Goal: Information Seeking & Learning: Learn about a topic

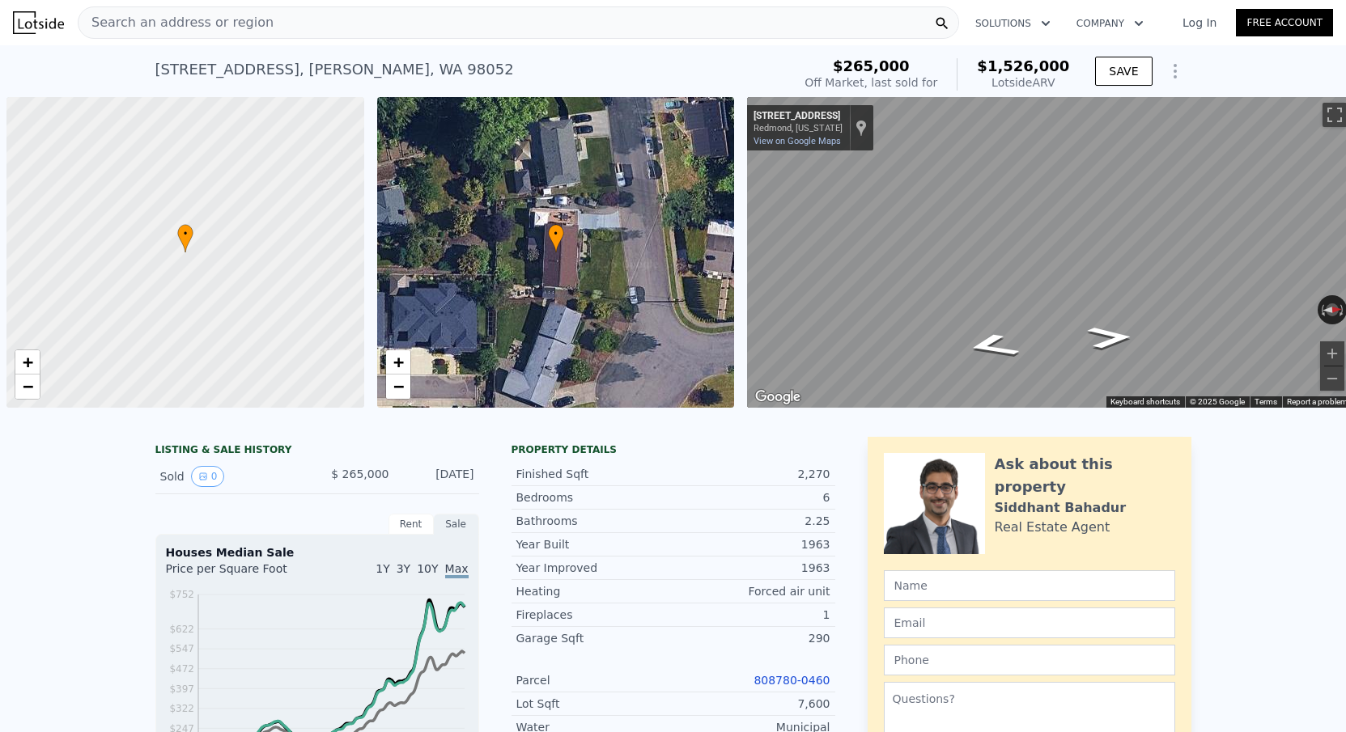
scroll to position [0, 6]
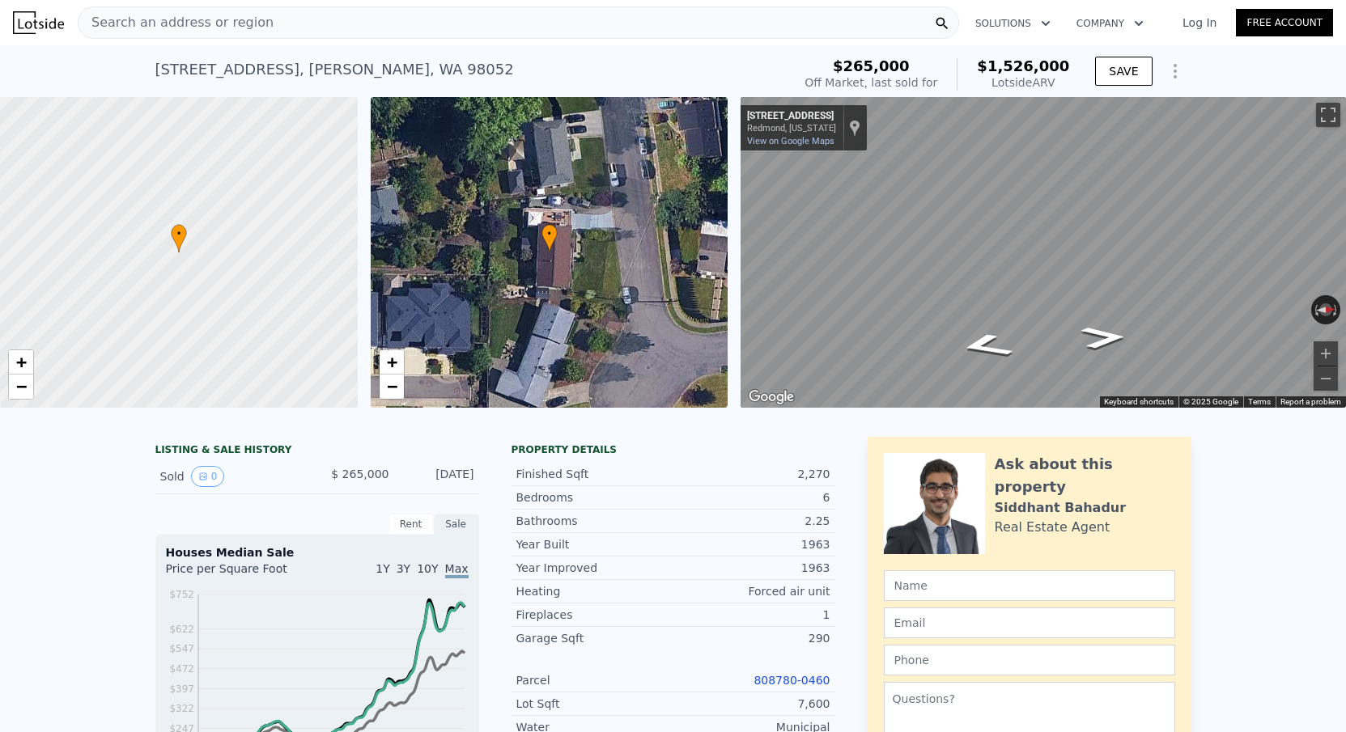
click at [213, 22] on span "Search an address or region" at bounding box center [175, 22] width 195 height 19
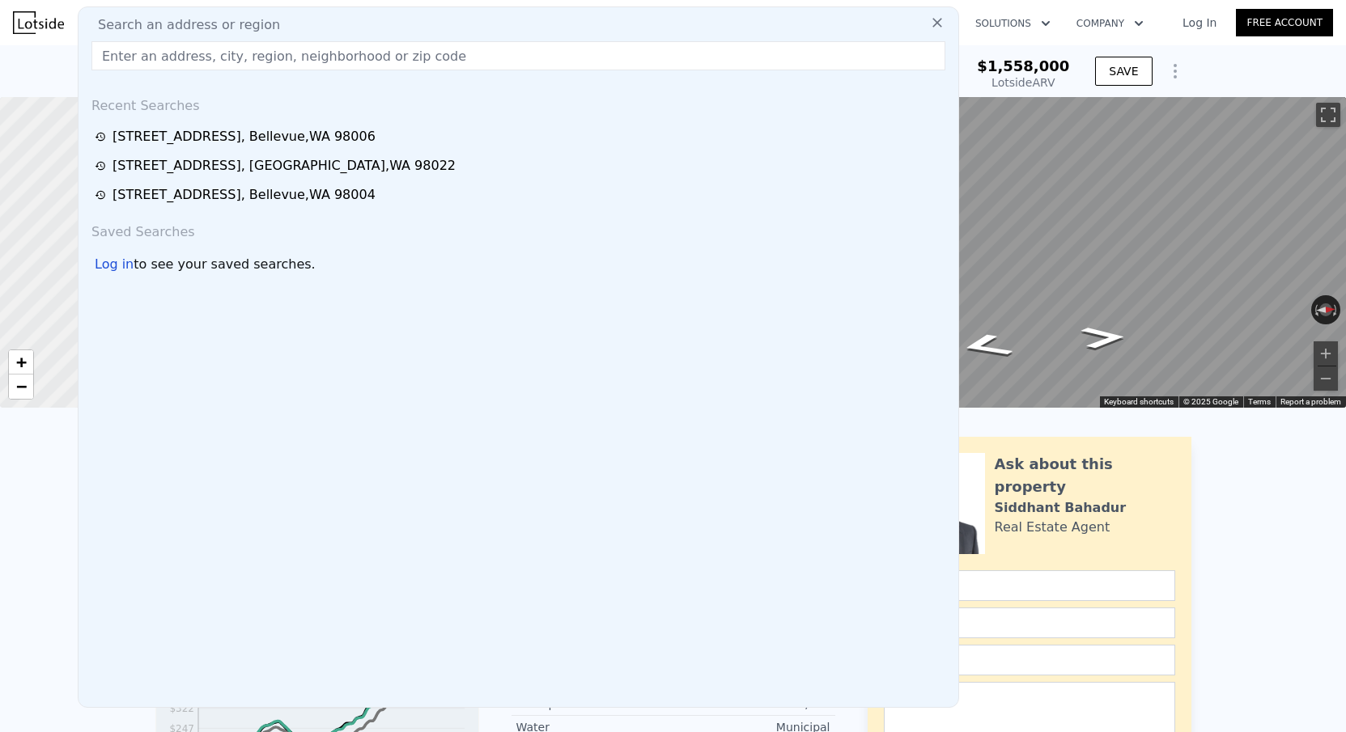
checkbox input "true"
type input "$ 1,558,000"
type input "$ 1,125,542"
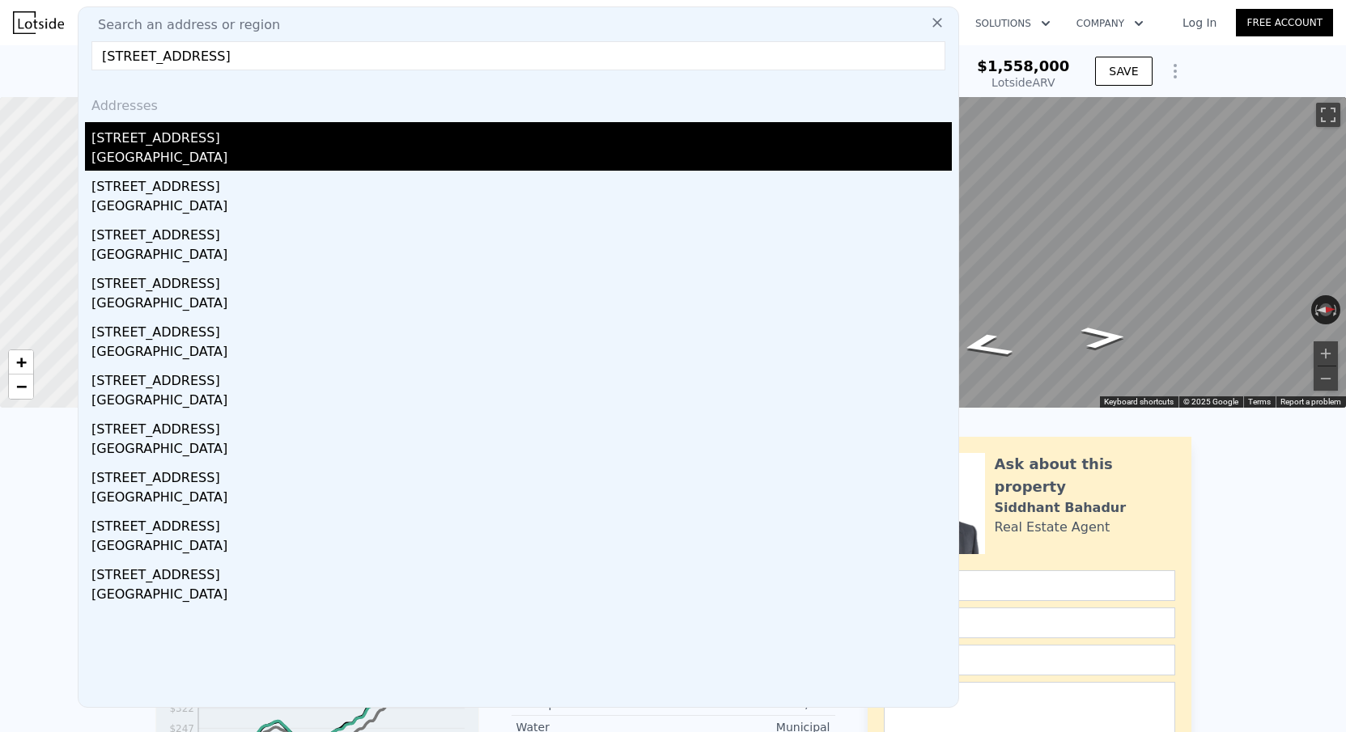
type input "[STREET_ADDRESS]"
click at [205, 131] on div "[STREET_ADDRESS]" at bounding box center [521, 135] width 860 height 26
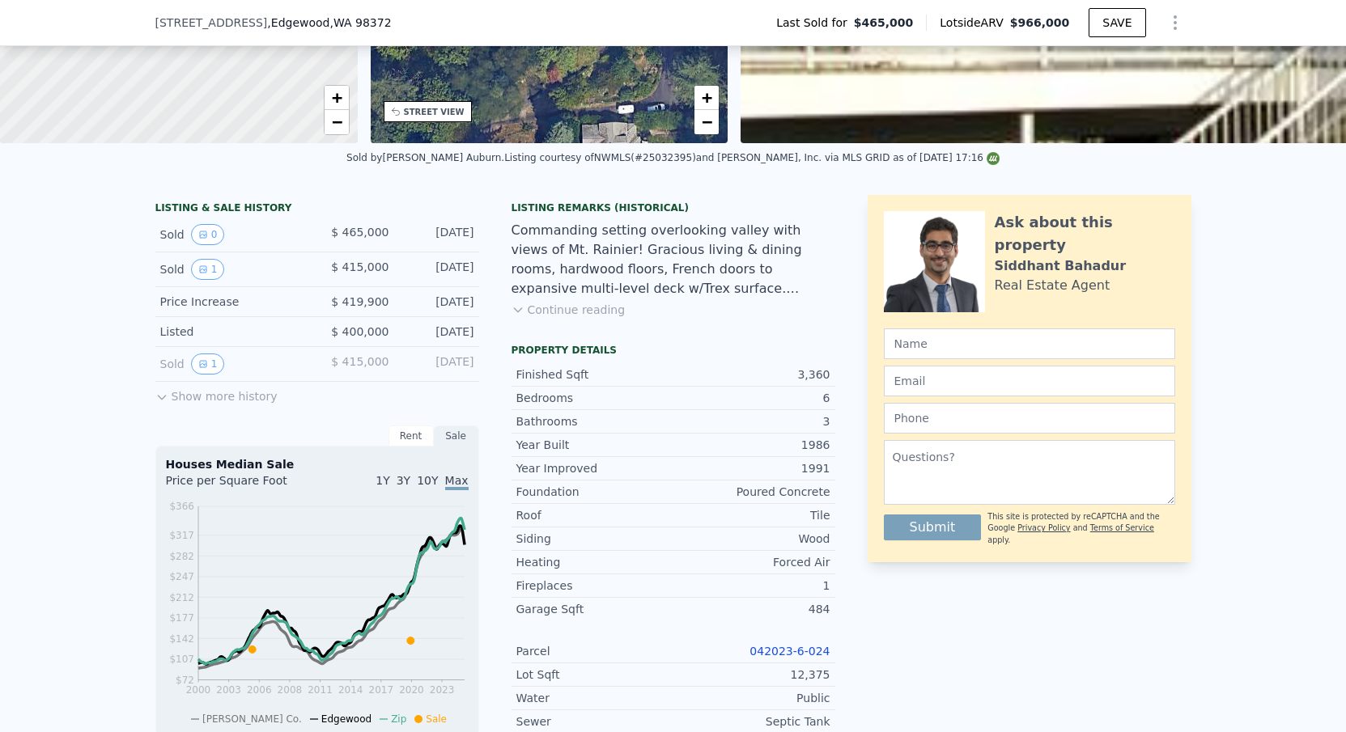
scroll to position [405, 0]
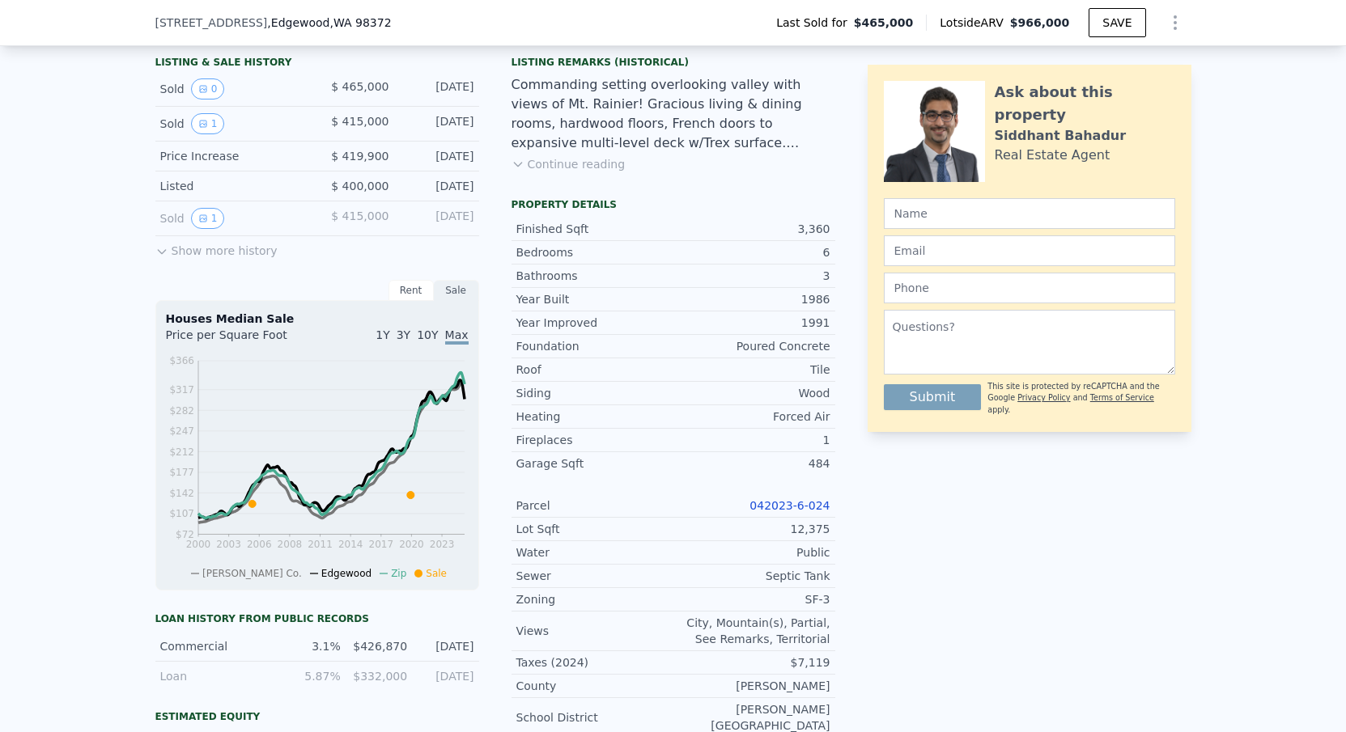
click at [774, 507] on link "042023-6-024" at bounding box center [789, 505] width 80 height 13
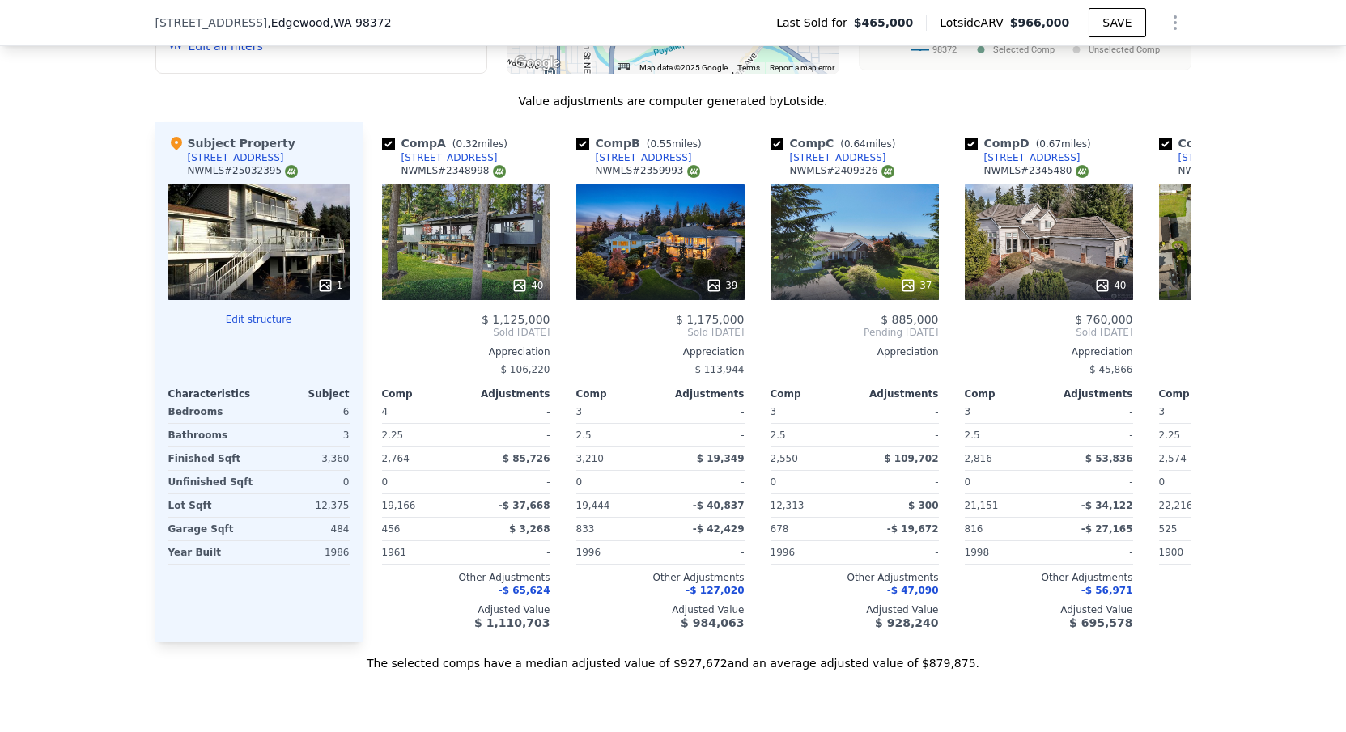
scroll to position [0, 6]
click at [239, 246] on div "1" at bounding box center [258, 242] width 181 height 117
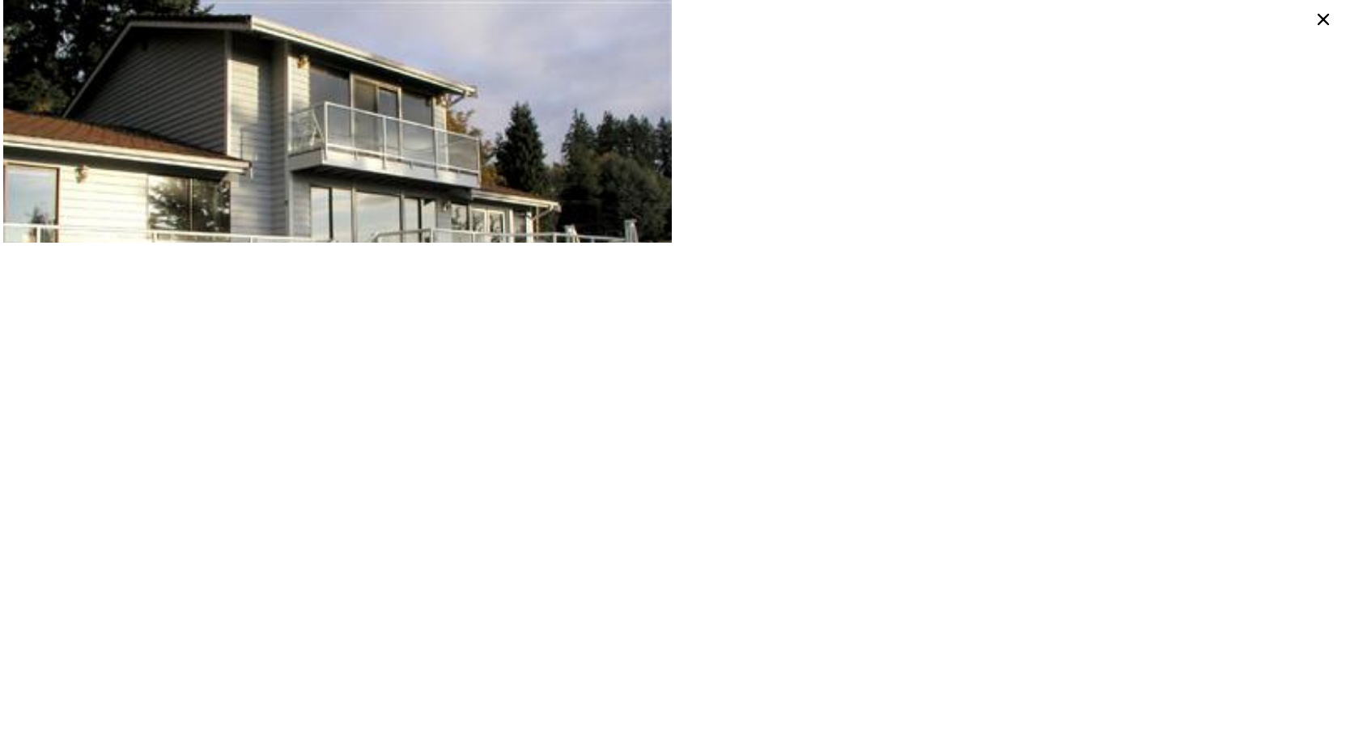
click at [1316, 17] on icon at bounding box center [1323, 19] width 26 height 26
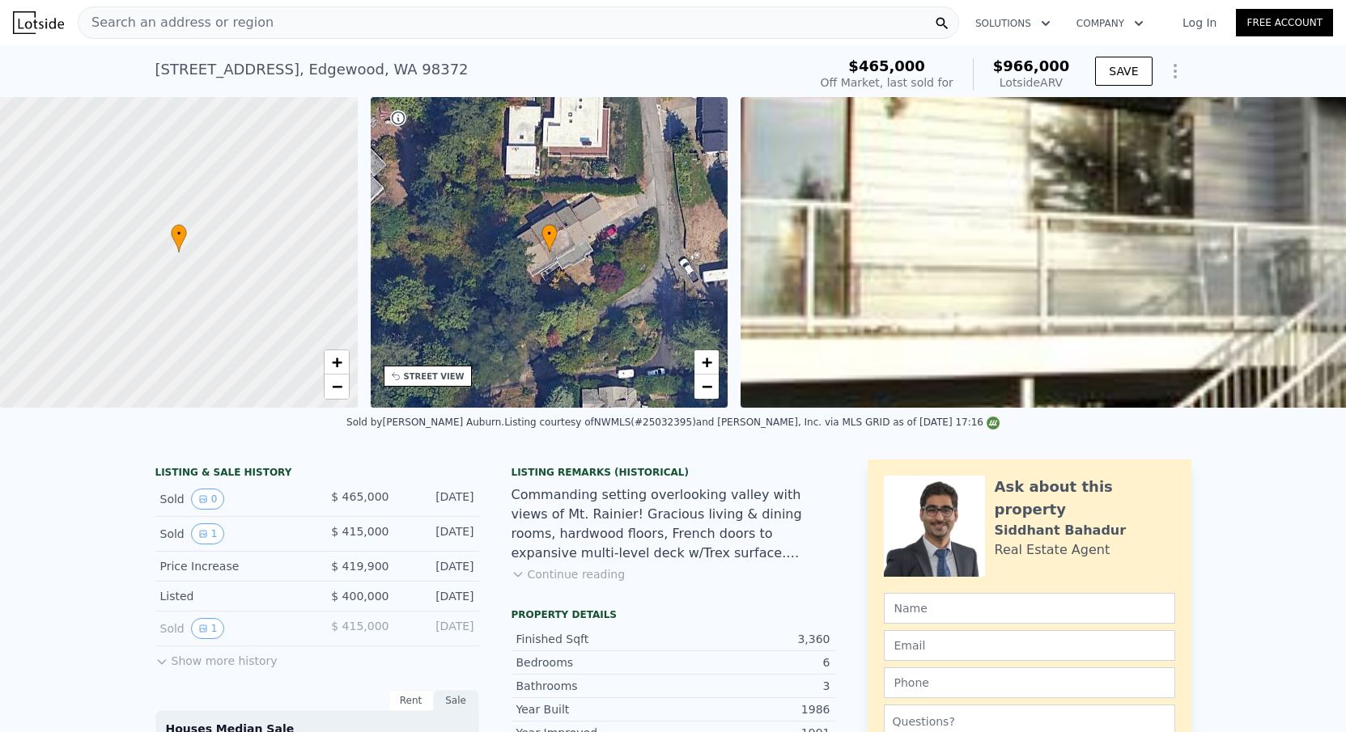
scroll to position [0, 0]
click at [226, 32] on span "Search an address or region" at bounding box center [175, 22] width 195 height 19
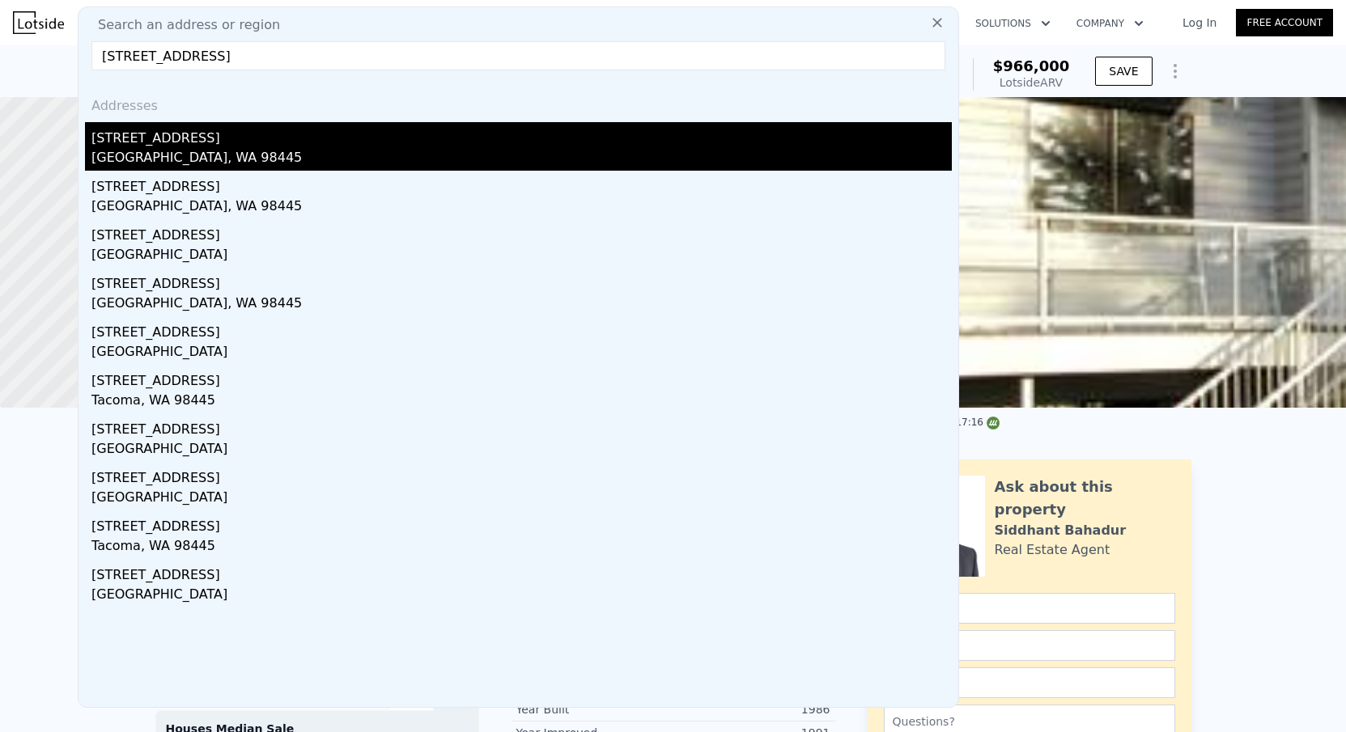
type input "[STREET_ADDRESS]"
click at [179, 144] on div "[STREET_ADDRESS]" at bounding box center [521, 135] width 860 height 26
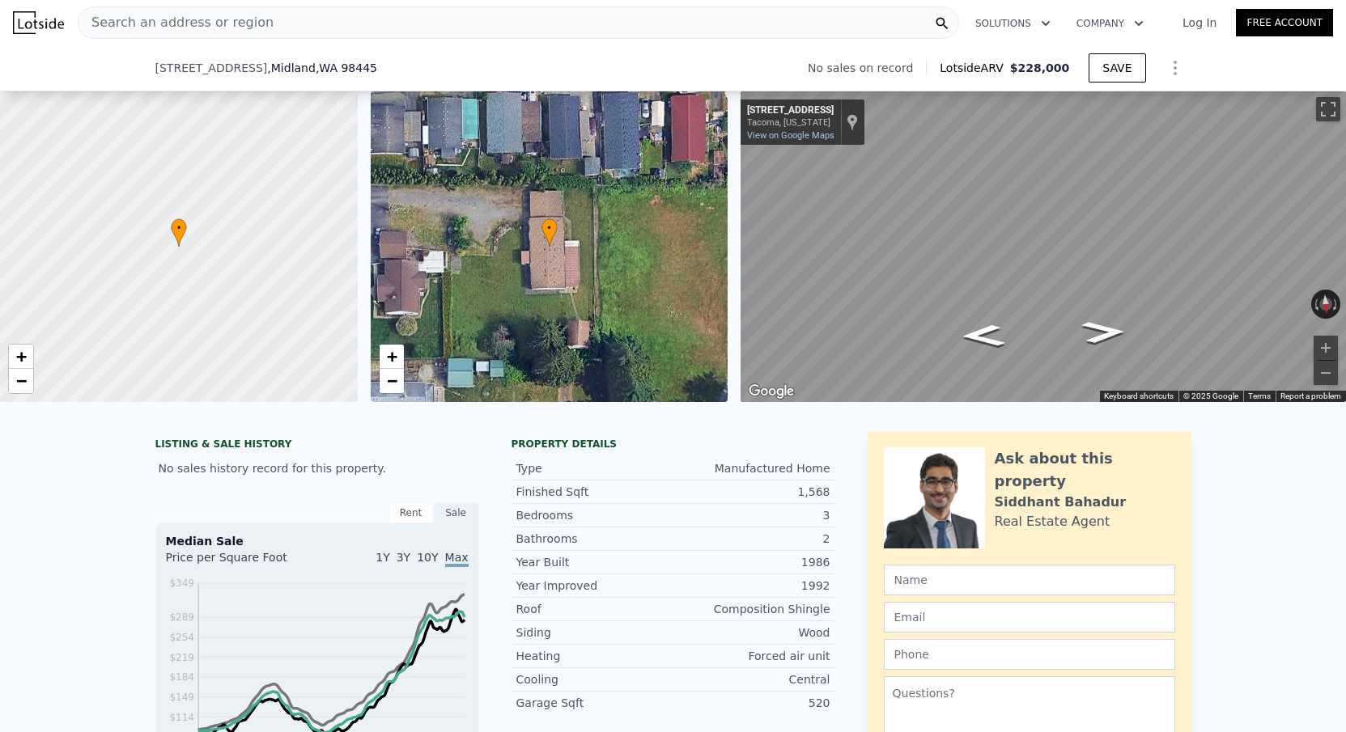
scroll to position [248, 0]
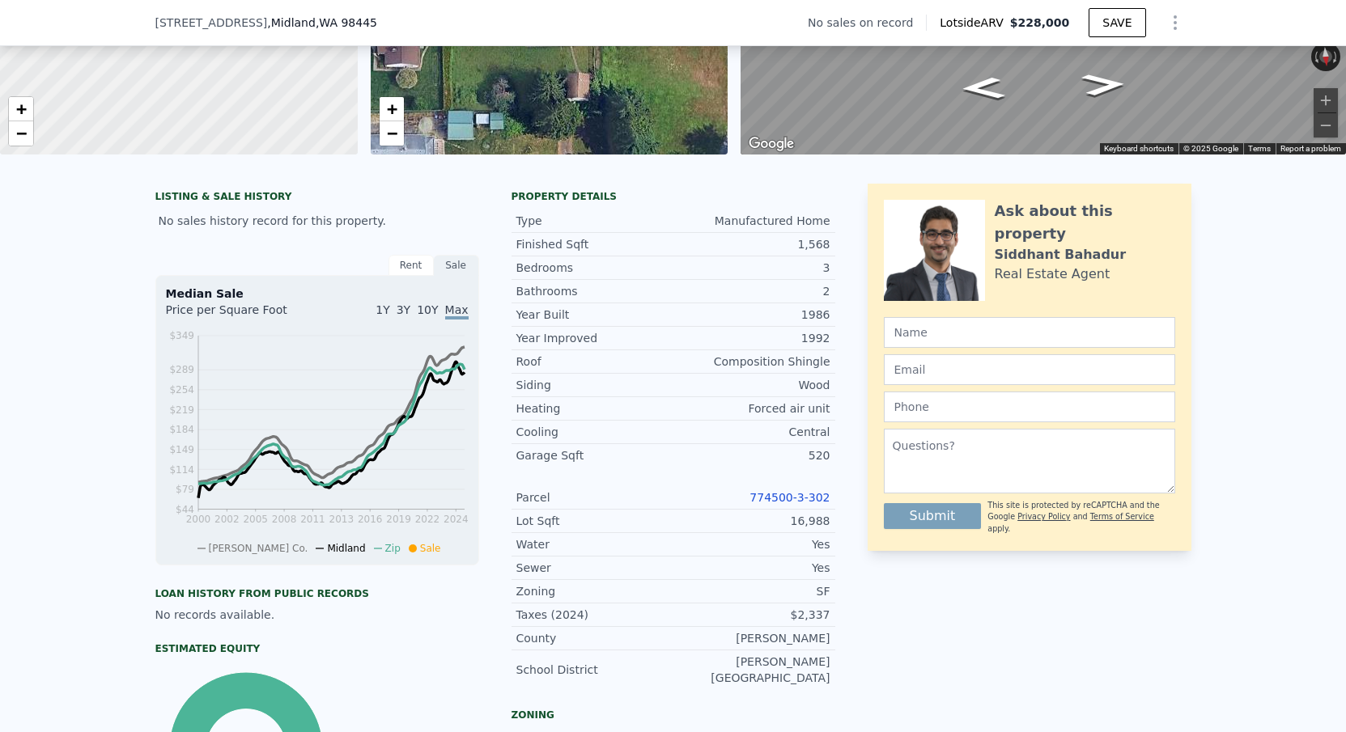
click at [784, 505] on div "774500-3-302" at bounding box center [751, 498] width 157 height 16
click at [784, 501] on link "774500-3-302" at bounding box center [789, 497] width 80 height 13
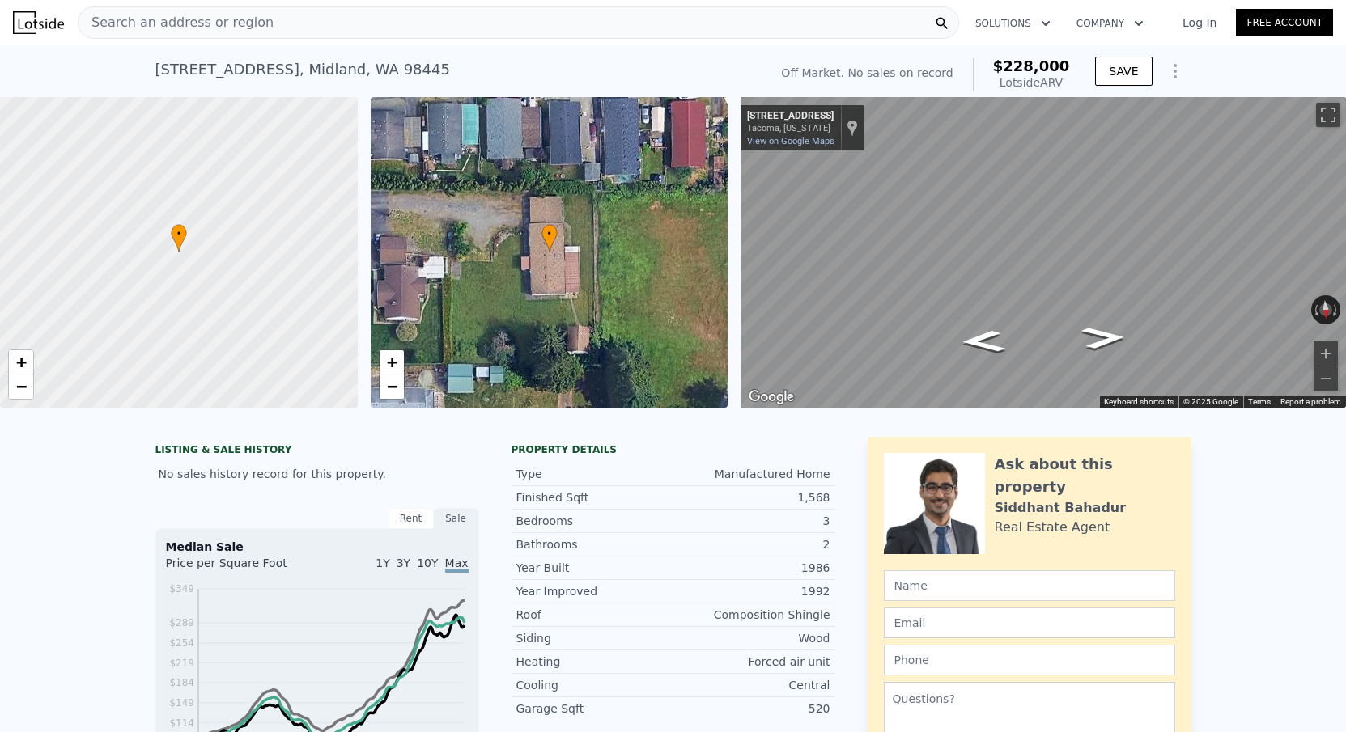
scroll to position [0, 0]
click at [426, 31] on div "Search an address or region" at bounding box center [518, 22] width 881 height 32
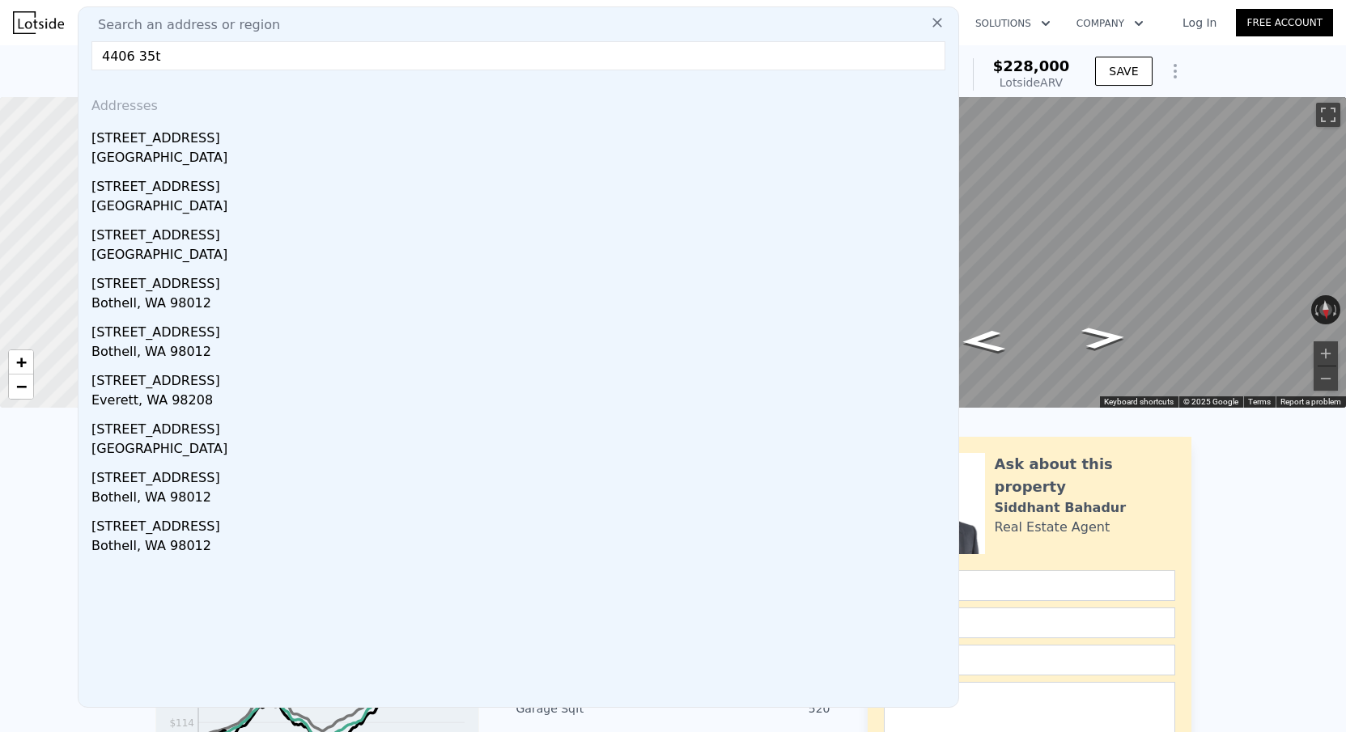
type input "4406 35th"
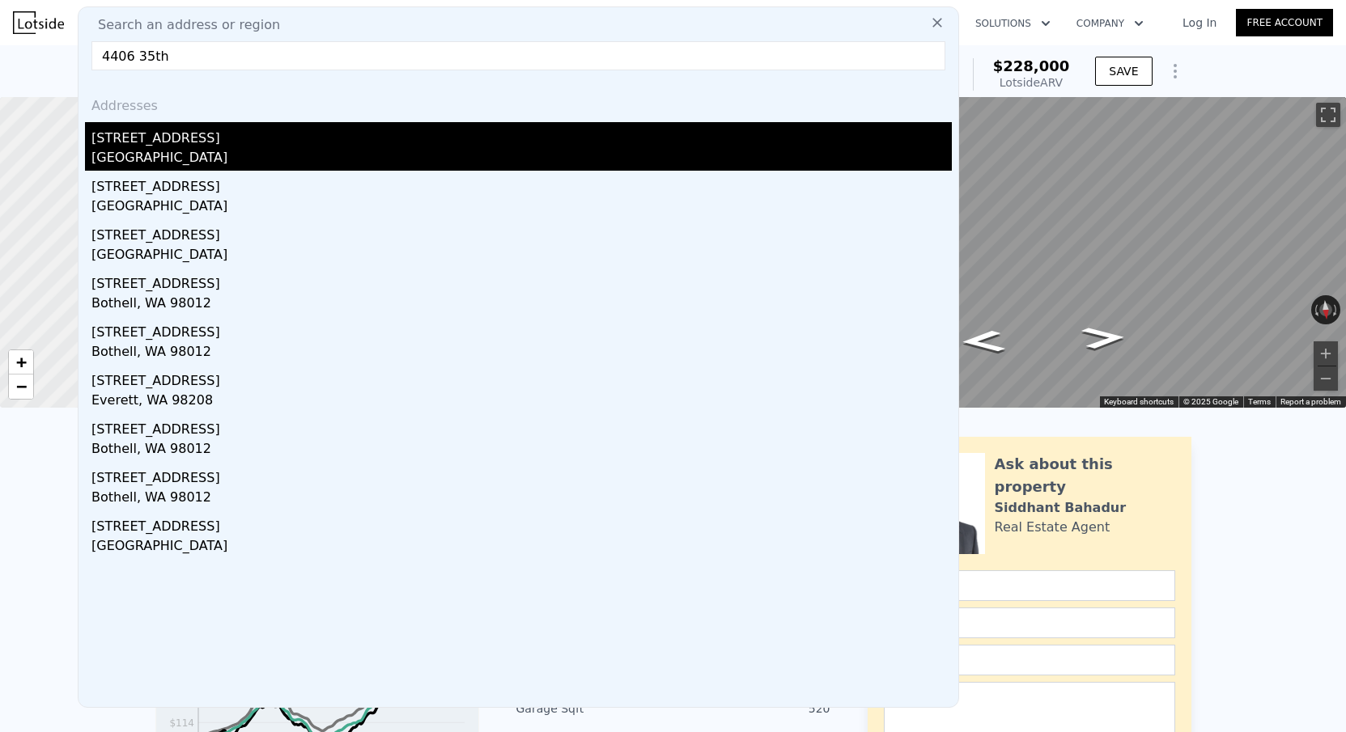
click at [190, 139] on div "[STREET_ADDRESS]" at bounding box center [521, 135] width 860 height 26
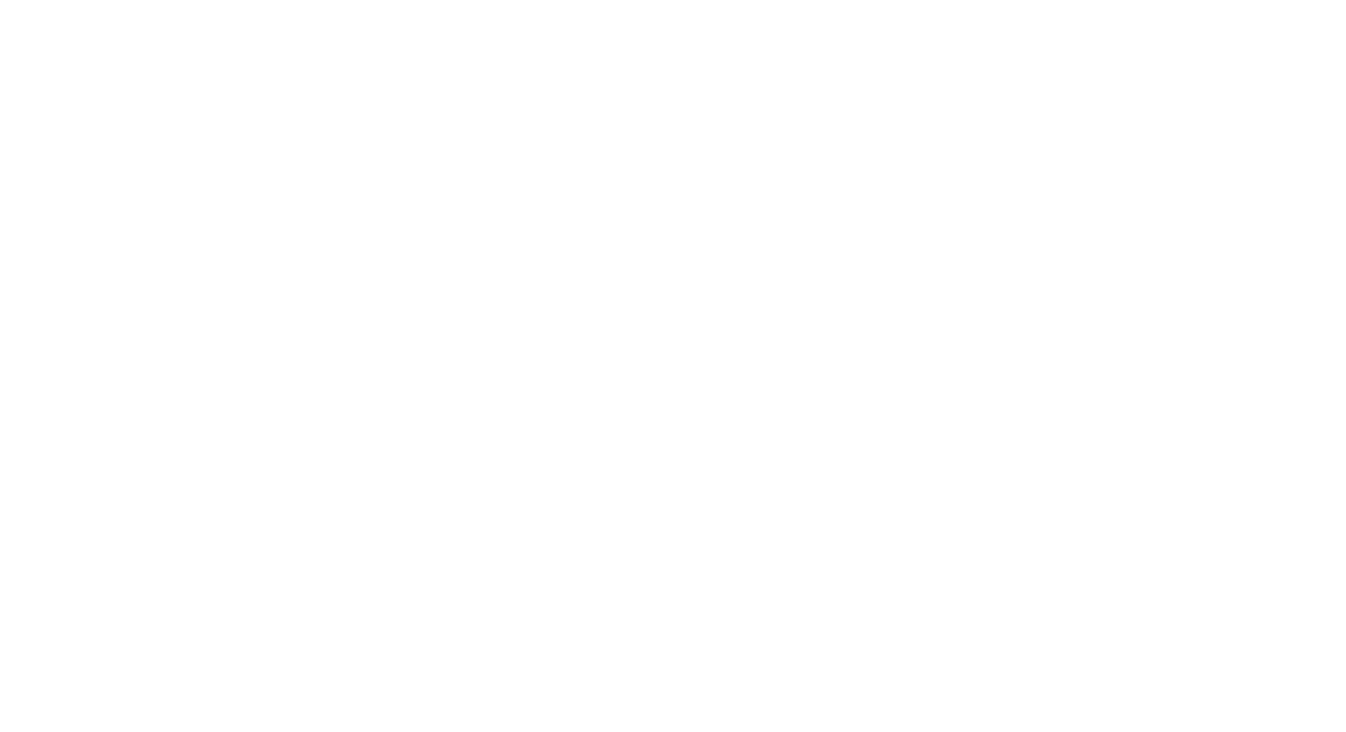
click at [688, 369] on img at bounding box center [673, 367] width 52 height 52
click at [91, 0] on div at bounding box center [673, 366] width 1346 height 732
click at [91, 0] on html "$79" at bounding box center [673, 366] width 1346 height 732
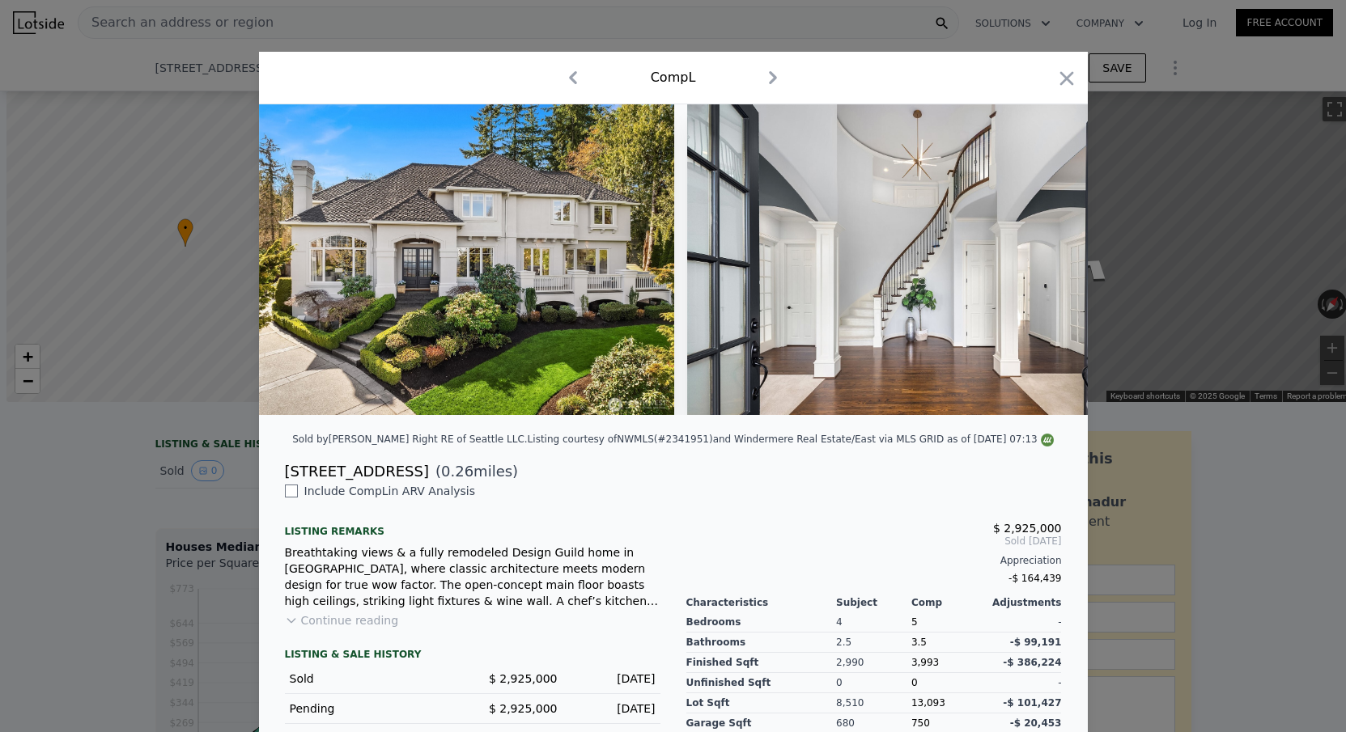
scroll to position [0, 1082]
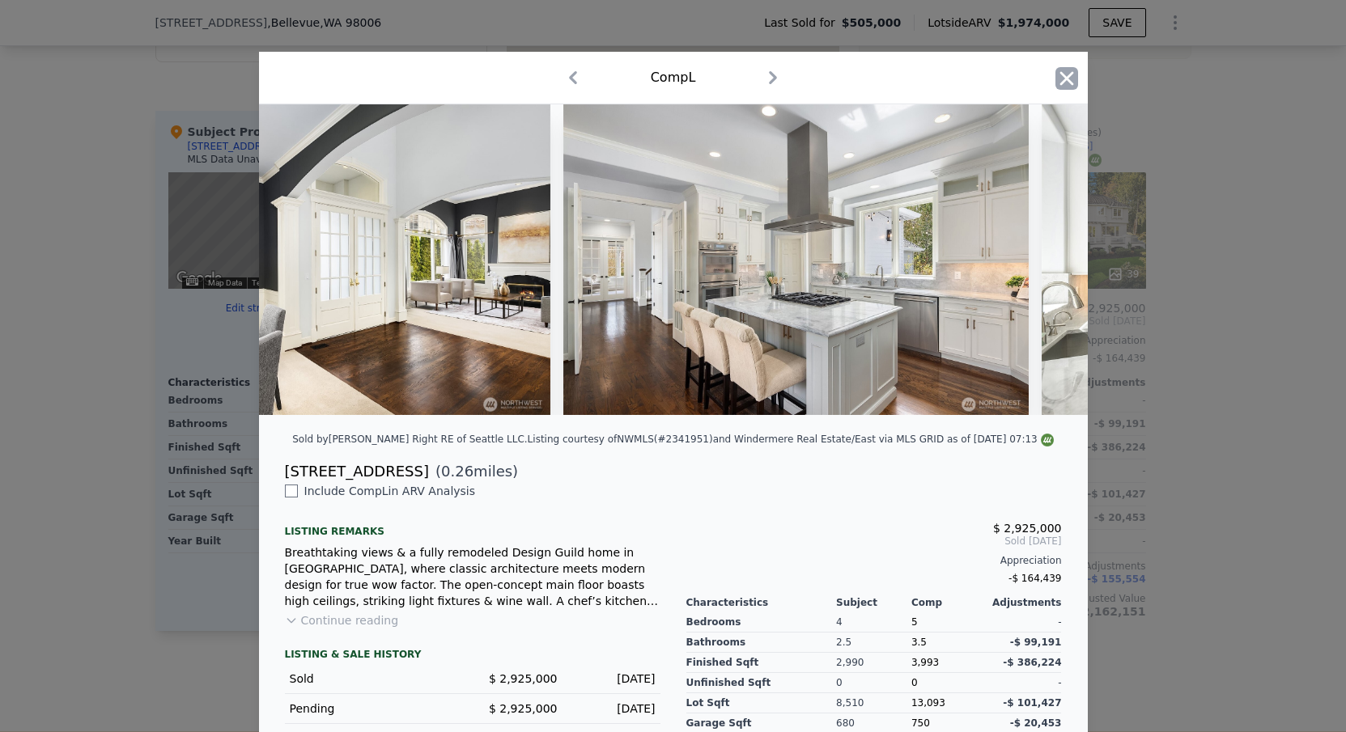
click at [1070, 83] on icon "button" at bounding box center [1066, 78] width 14 height 14
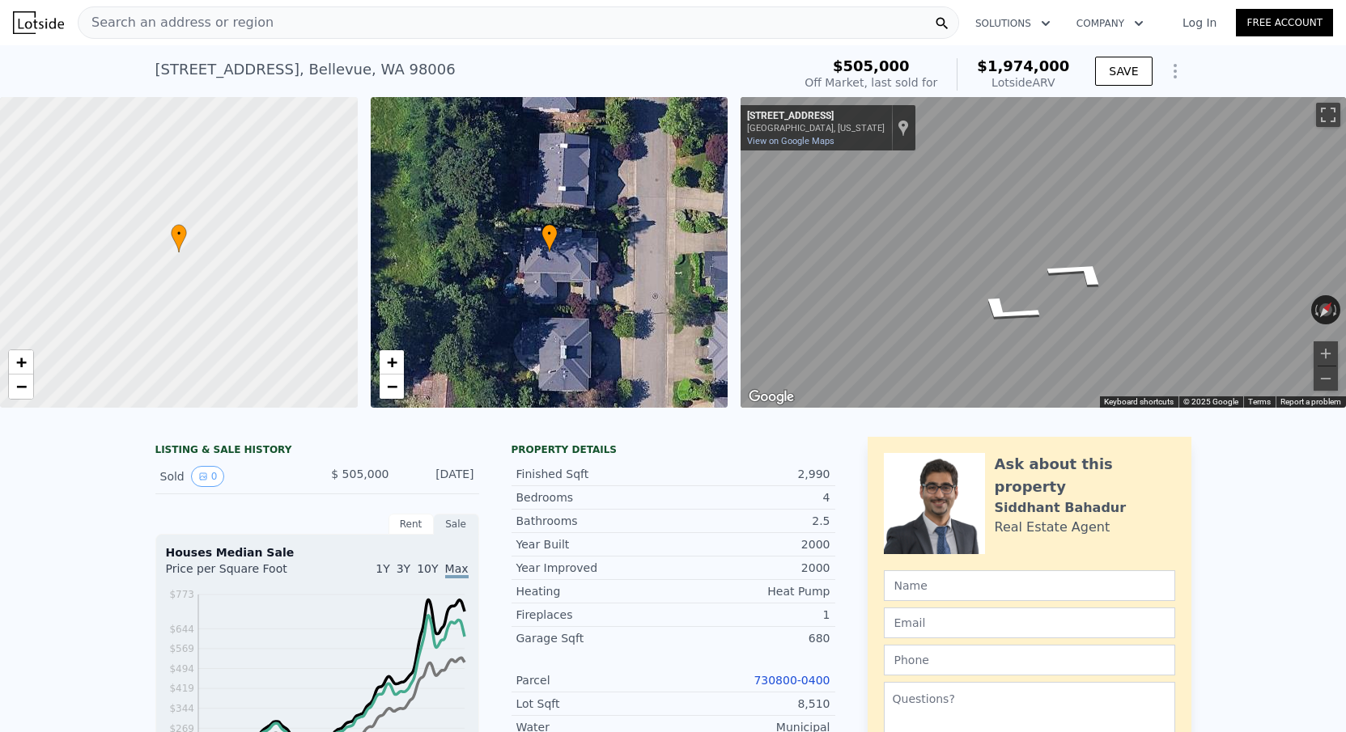
click at [371, 22] on div "Search an address or region" at bounding box center [518, 22] width 881 height 32
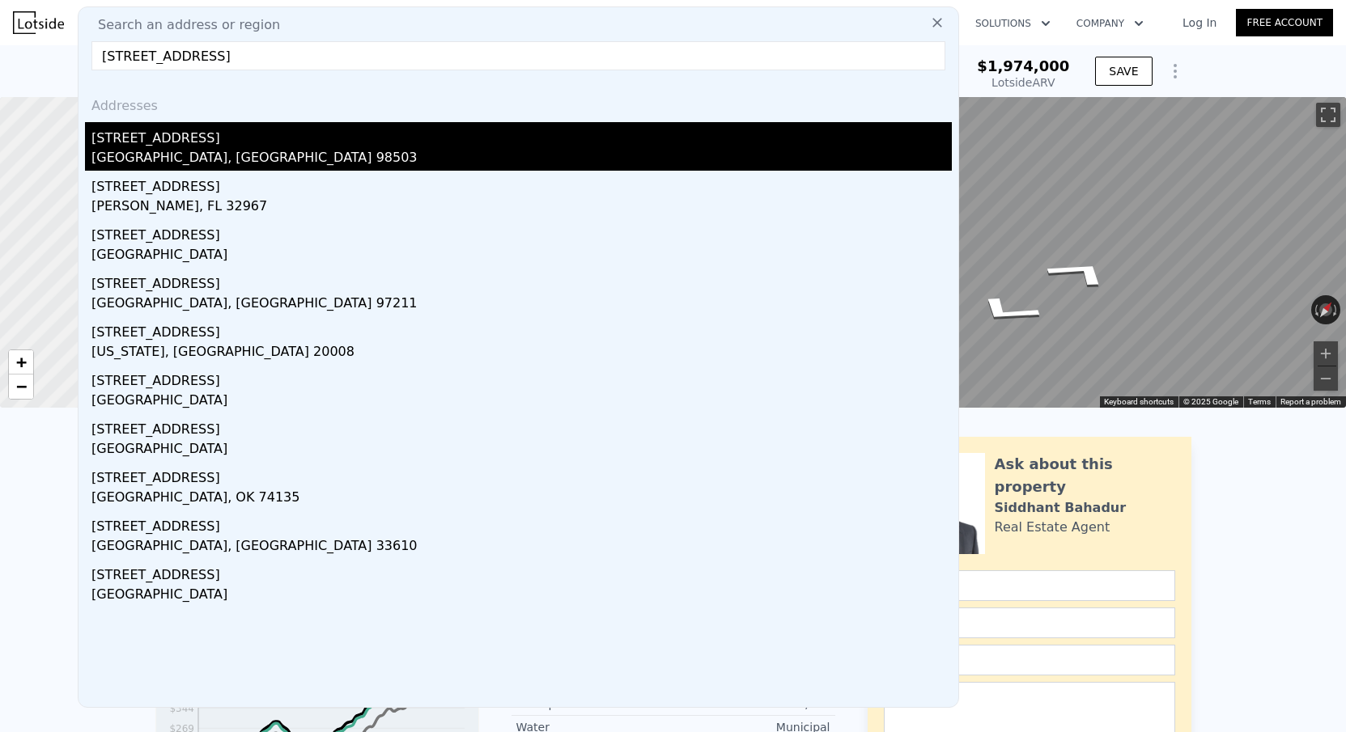
type input "4406 35th ave se"
click at [278, 127] on div "4406 35th Ave SE" at bounding box center [521, 135] width 860 height 26
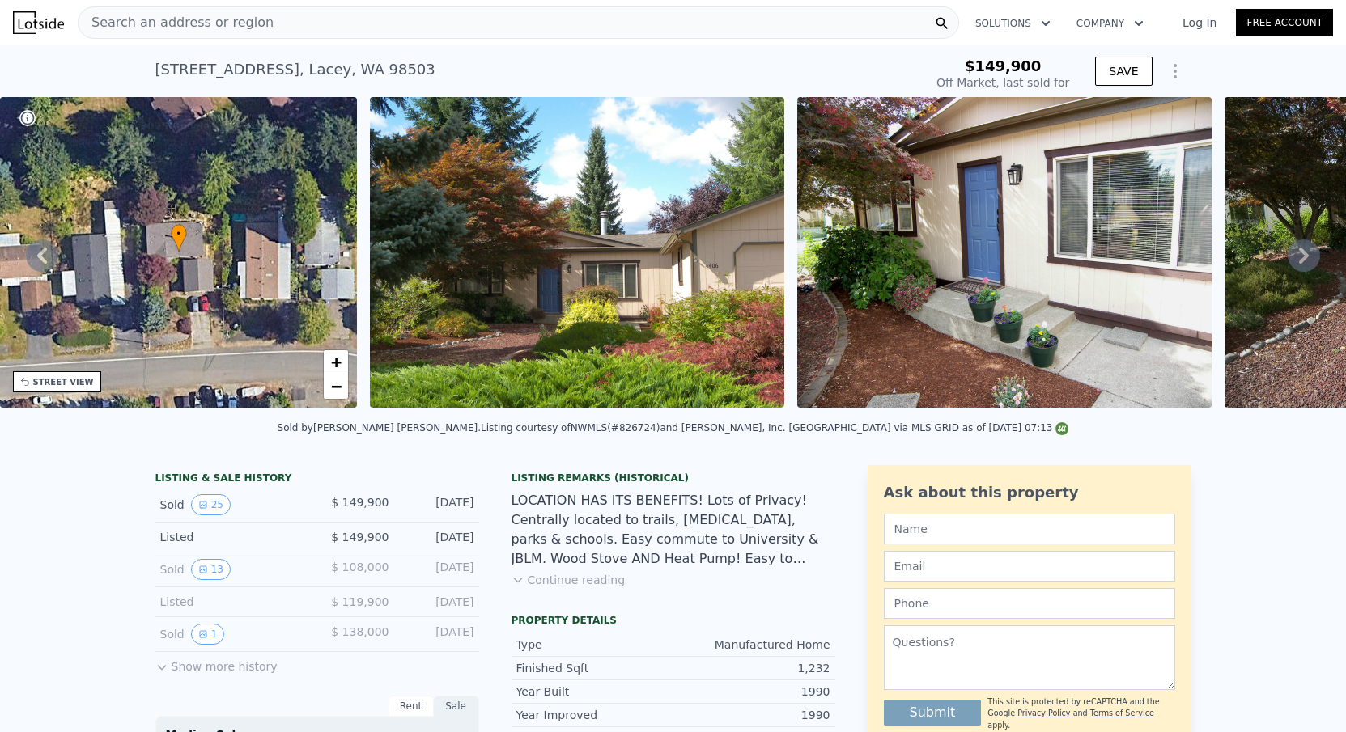
scroll to position [324, 0]
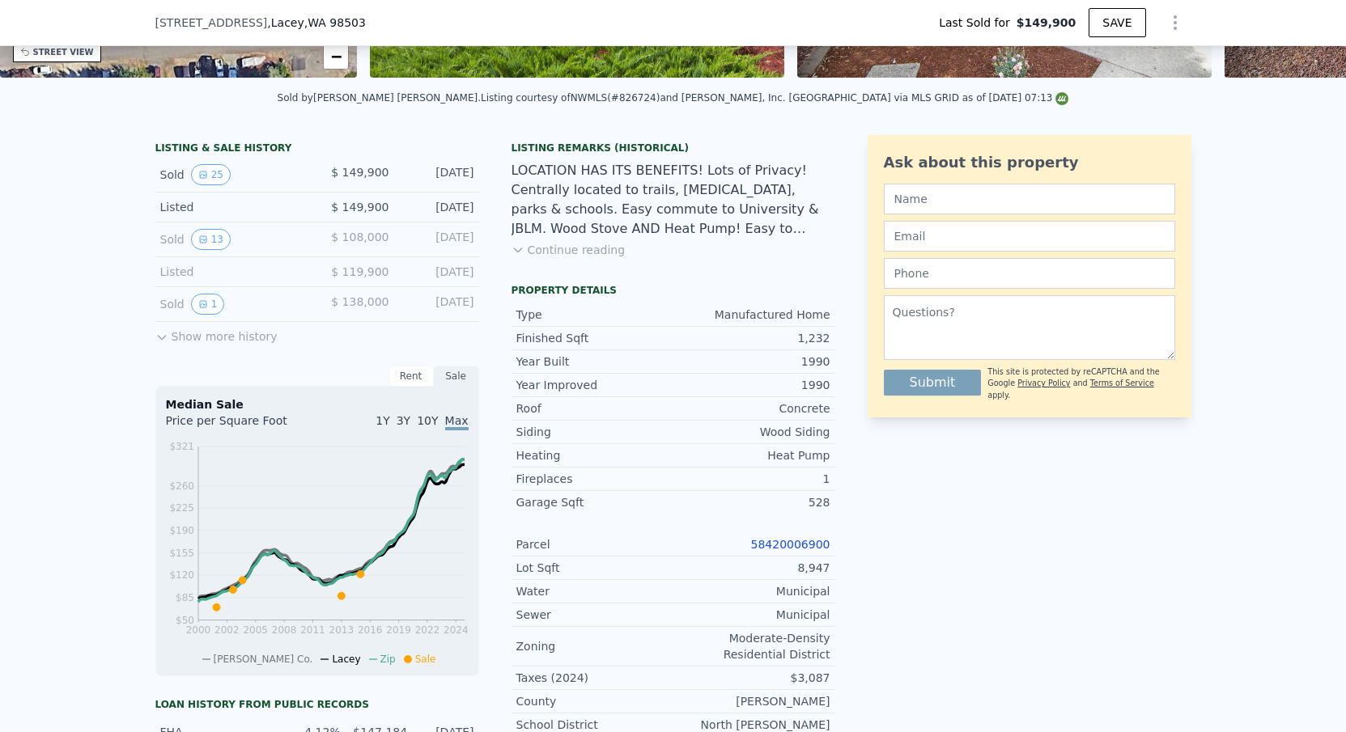
click at [789, 542] on link "58420006900" at bounding box center [790, 544] width 79 height 13
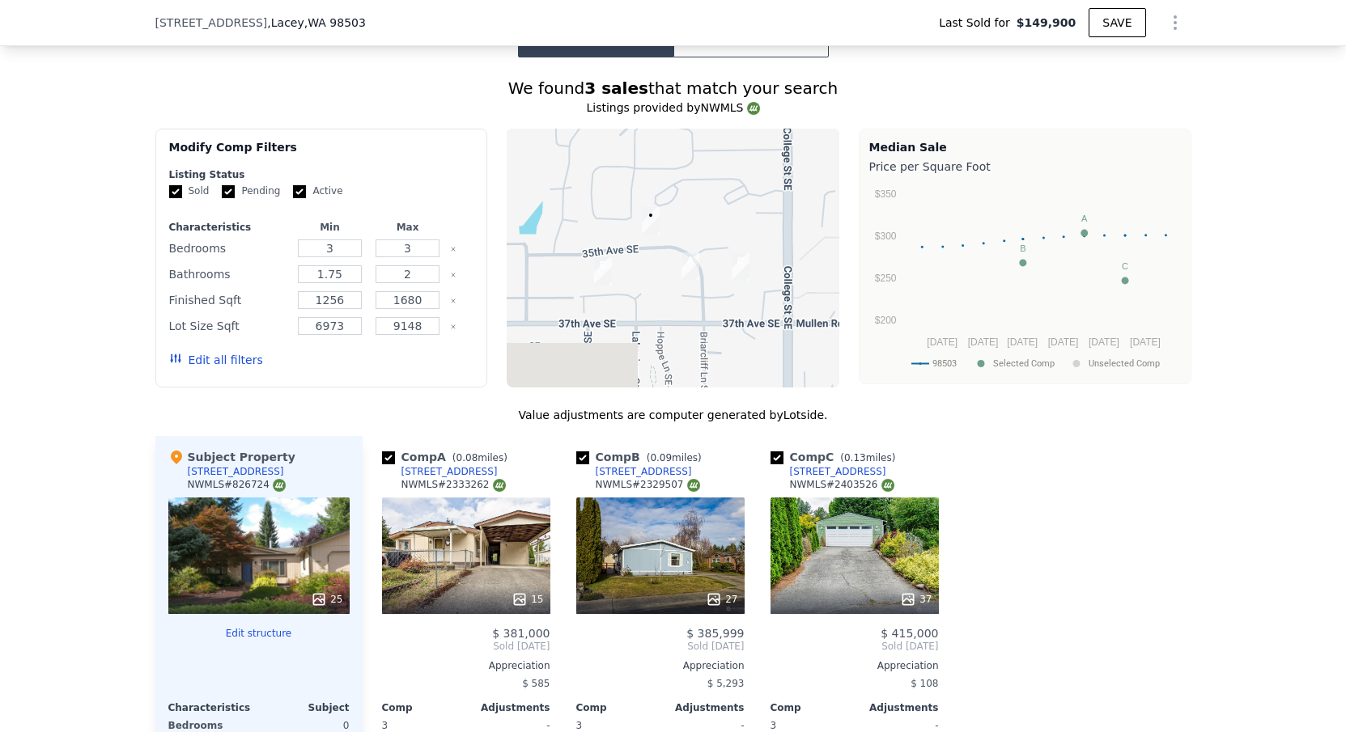
type input "$ 384,000"
type input "$ 197,075"
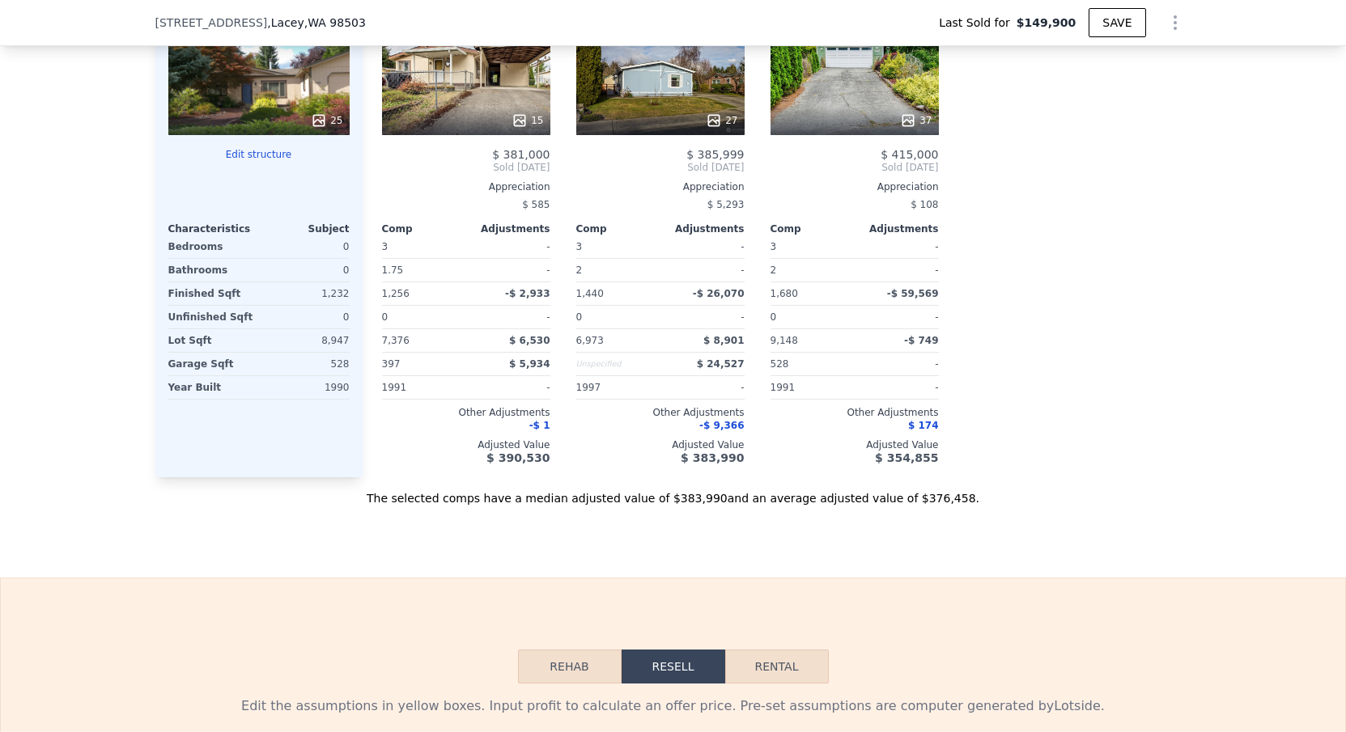
scroll to position [1795, 0]
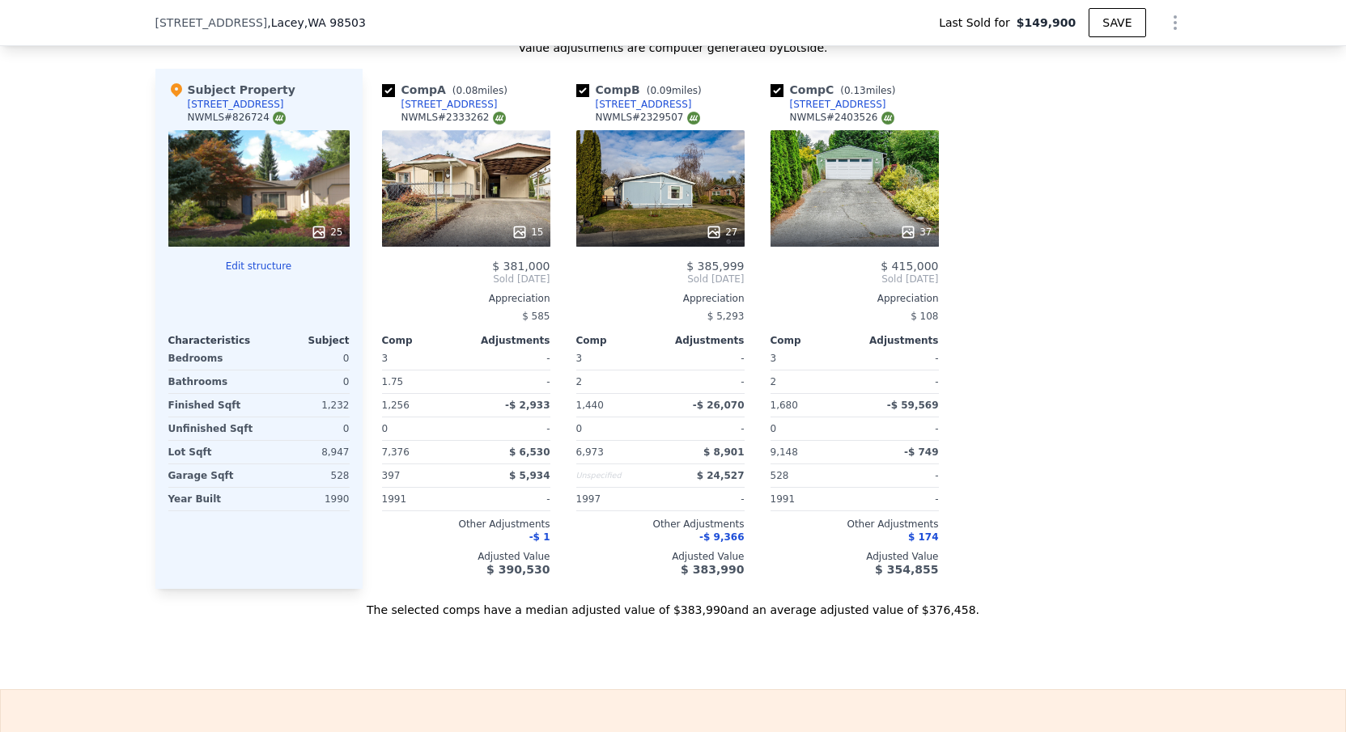
click at [1174, 28] on icon "Show Options" at bounding box center [1175, 22] width 2 height 13
click at [1061, 63] on div "Edit Structure" at bounding box center [1100, 65] width 181 height 32
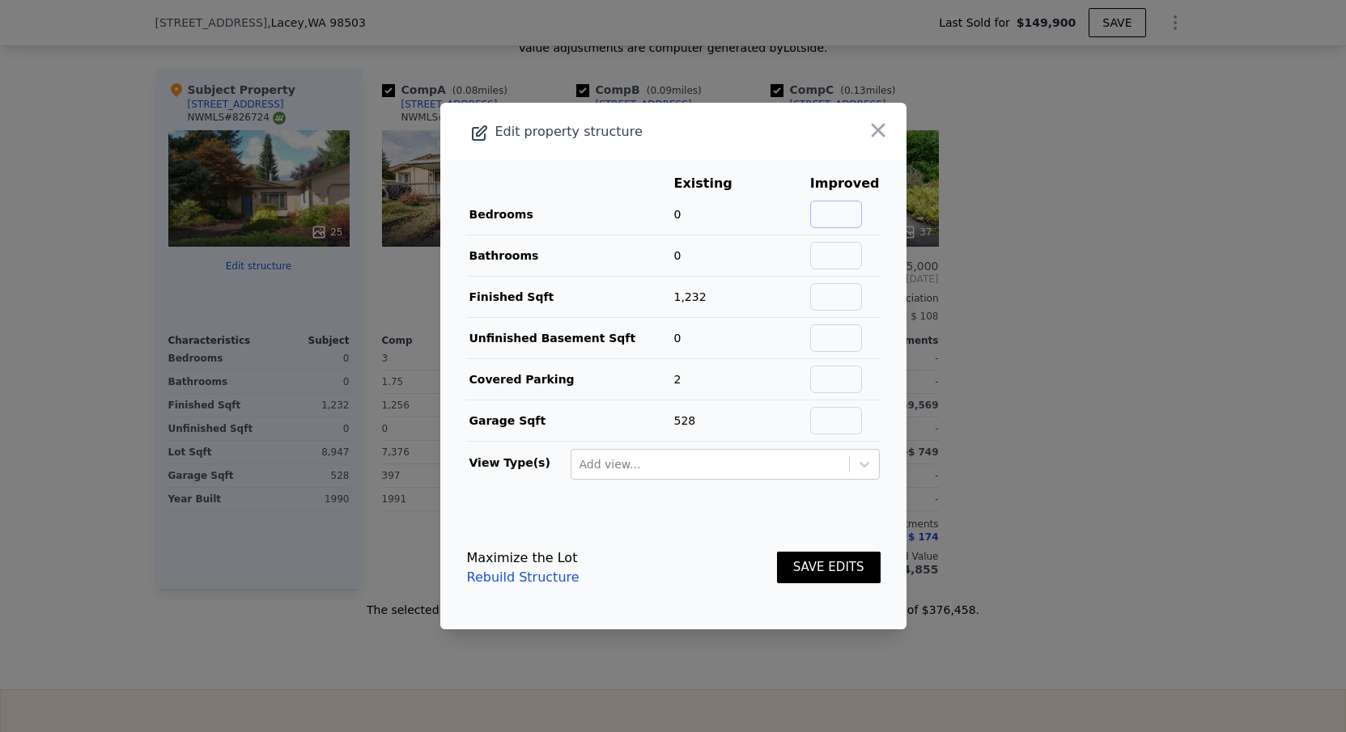
click at [860, 218] on input "text" at bounding box center [836, 215] width 52 height 28
click at [886, 119] on icon "button" at bounding box center [878, 130] width 23 height 23
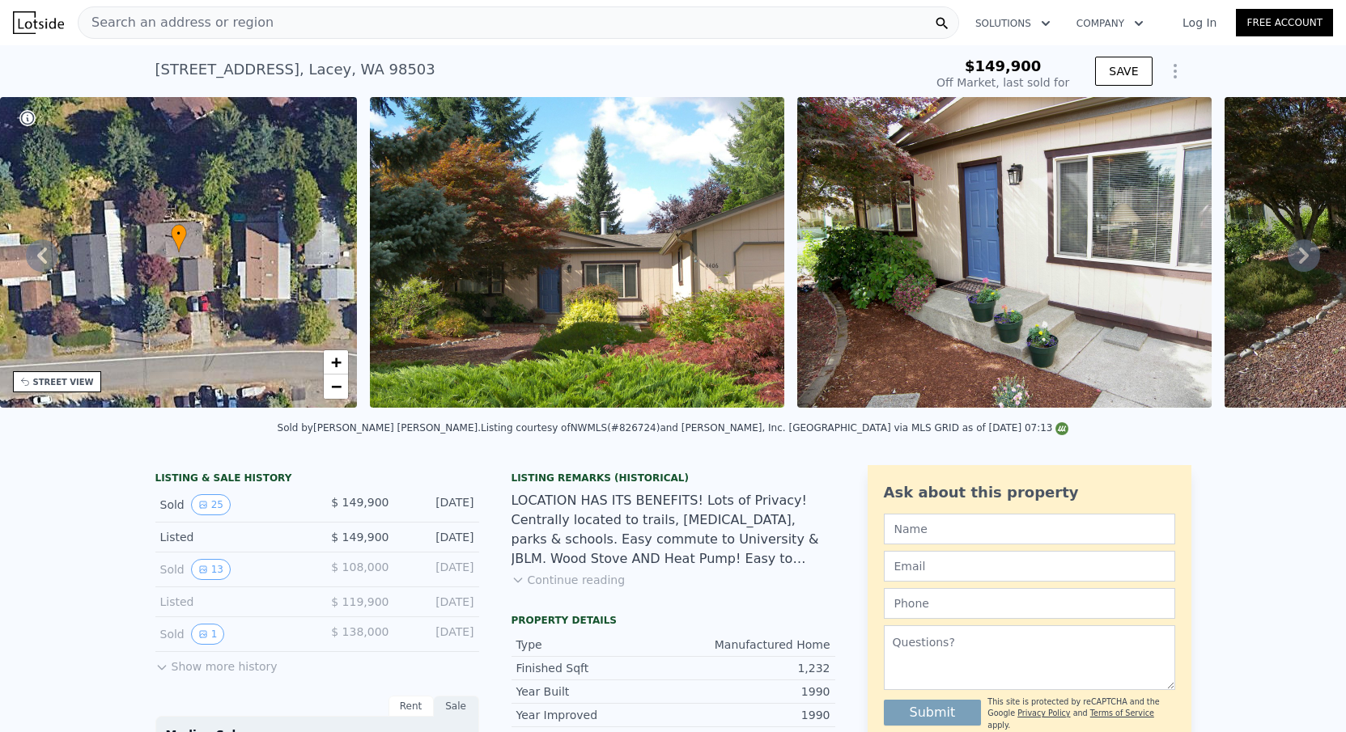
scroll to position [-1, 0]
click at [259, 87] on div "4406 35th Ave SE , Lacey , WA 98503 Sold Sep 2015 for $149,900" at bounding box center [536, 74] width 762 height 45
click at [259, 76] on div "4406 35th Ave SE , Lacey , WA 98503" at bounding box center [295, 69] width 280 height 23
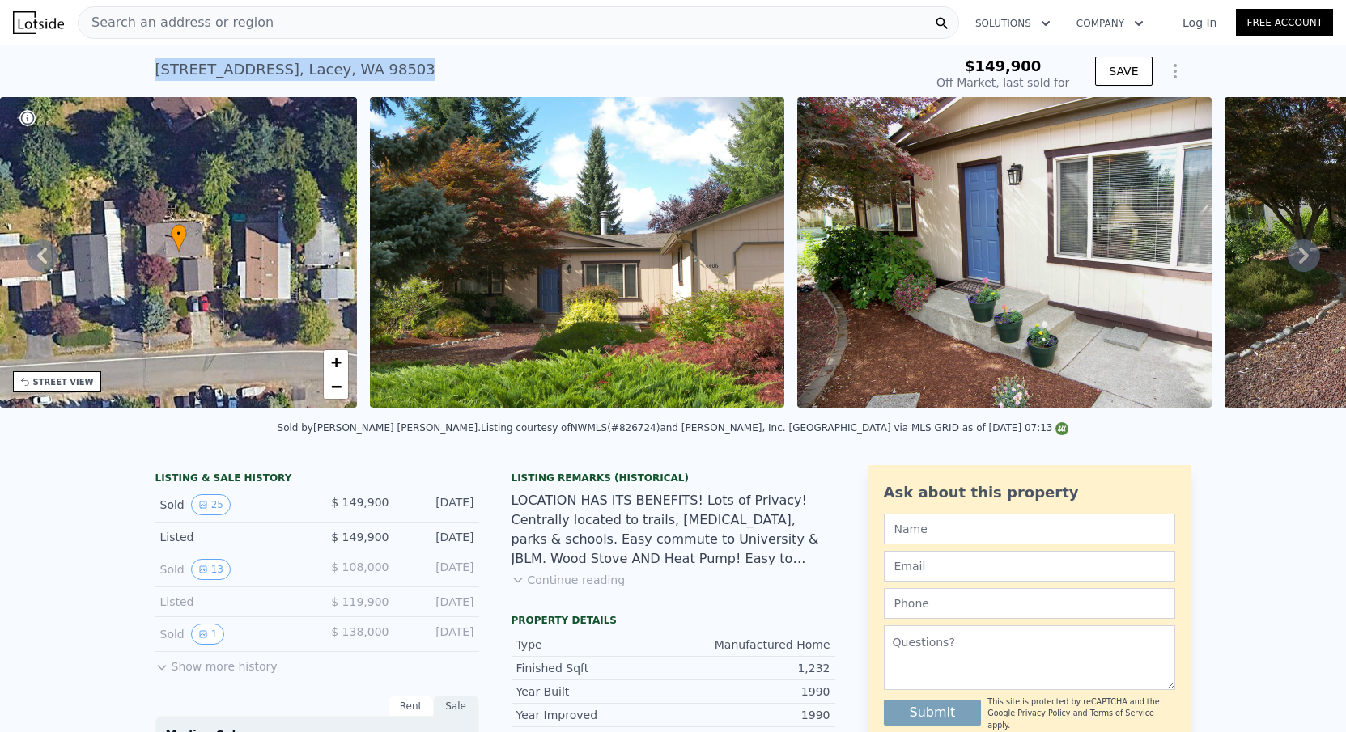
click at [259, 76] on div "4406 35th Ave SE , Lacey , WA 98503" at bounding box center [295, 69] width 280 height 23
copy div "4406 35th Ave SE , Lacey , WA 98503 Sold Sep 2015 for $149,900"
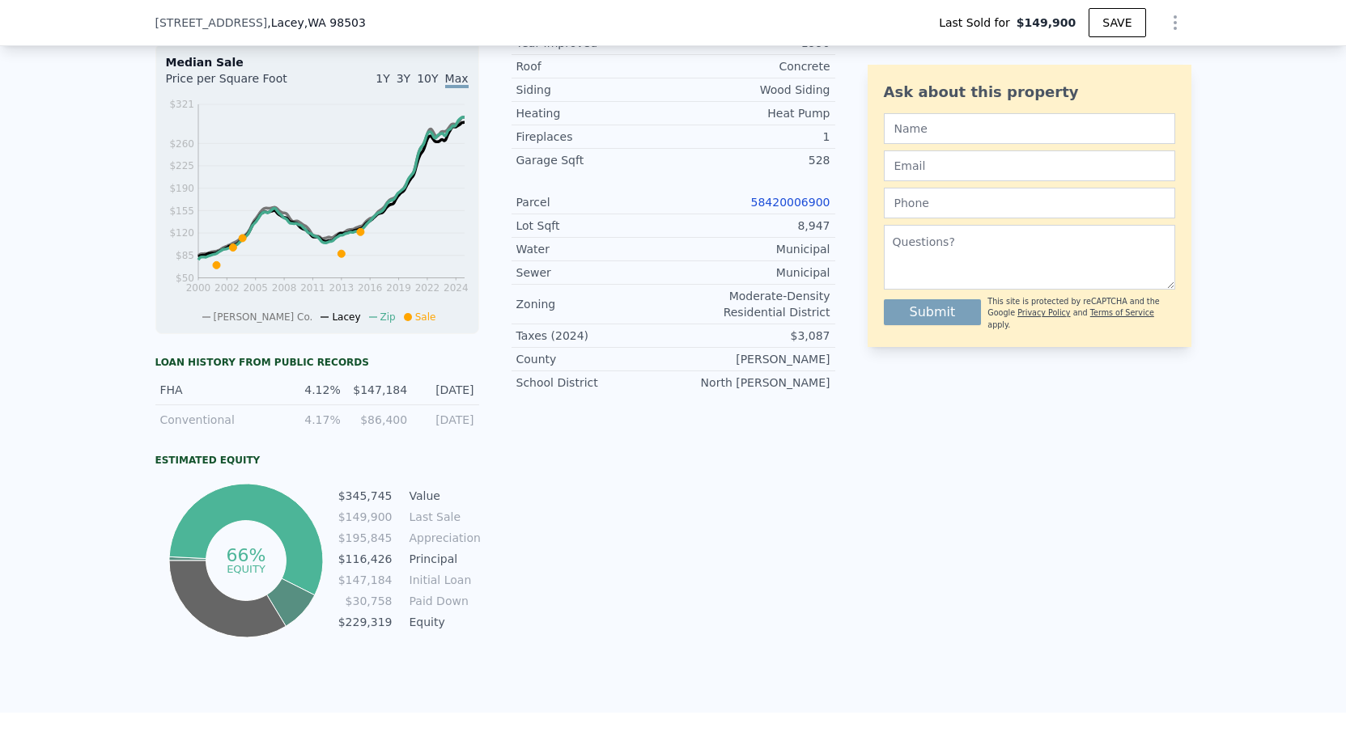
scroll to position [286, 0]
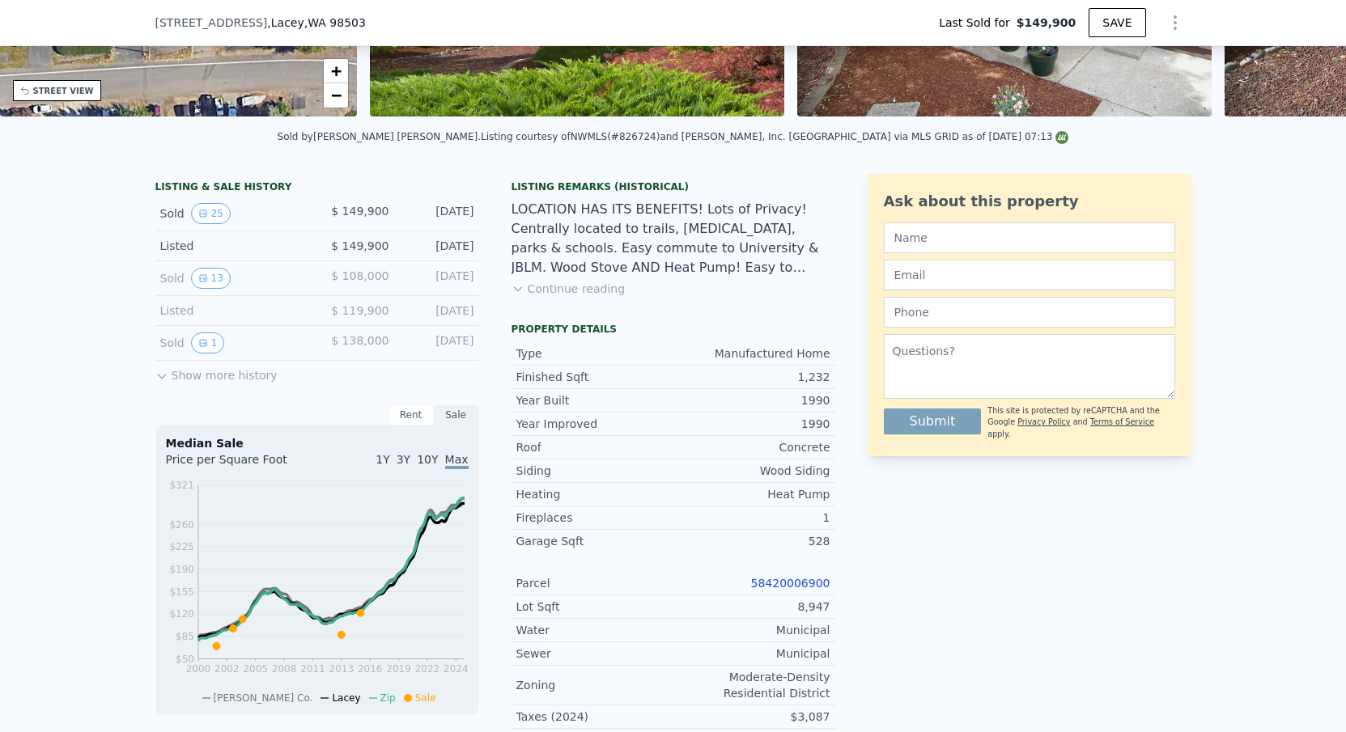
click at [1165, 12] on button "Show Options" at bounding box center [1175, 22] width 32 height 32
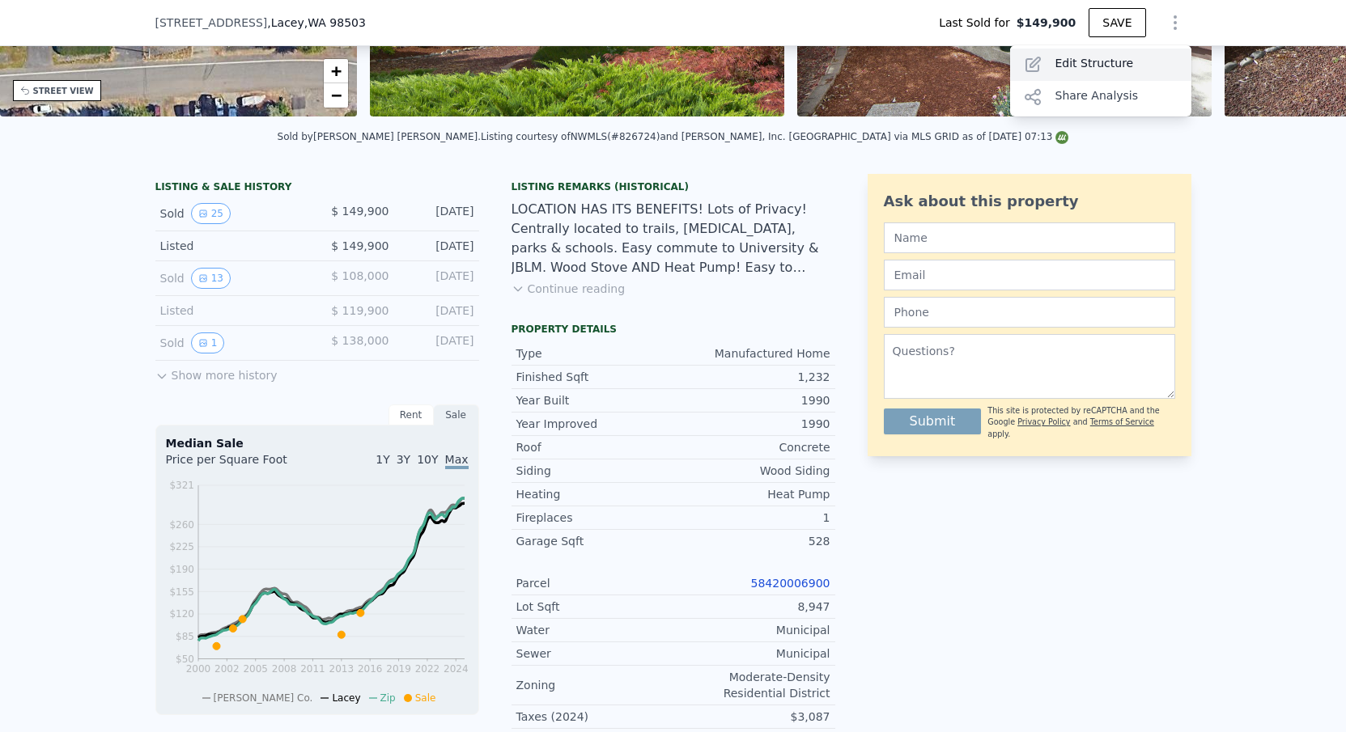
click at [1130, 62] on div "Edit Structure" at bounding box center [1100, 65] width 181 height 32
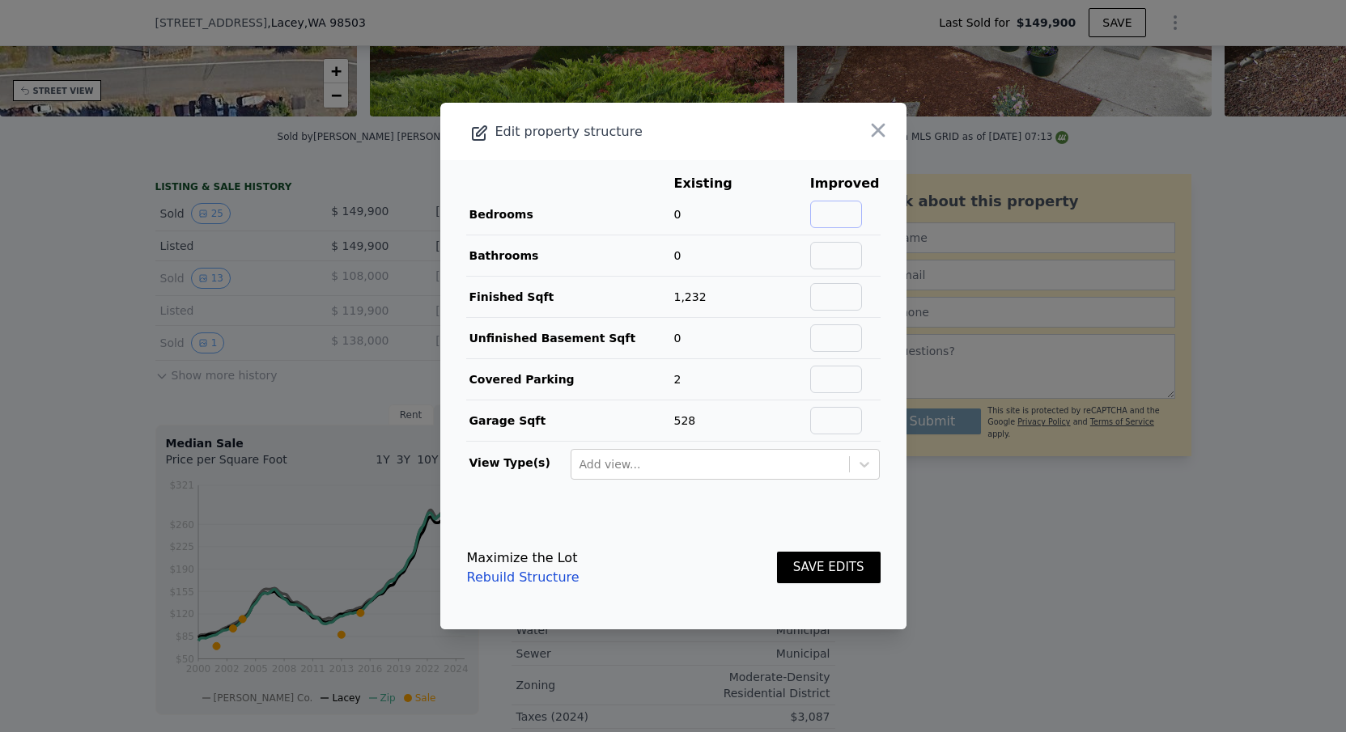
click at [837, 224] on input "text" at bounding box center [836, 215] width 52 height 28
click at [848, 256] on input "text" at bounding box center [836, 256] width 52 height 28
click at [862, 202] on input "22" at bounding box center [836, 215] width 52 height 28
type input "2"
click at [845, 253] on input "text" at bounding box center [836, 256] width 52 height 28
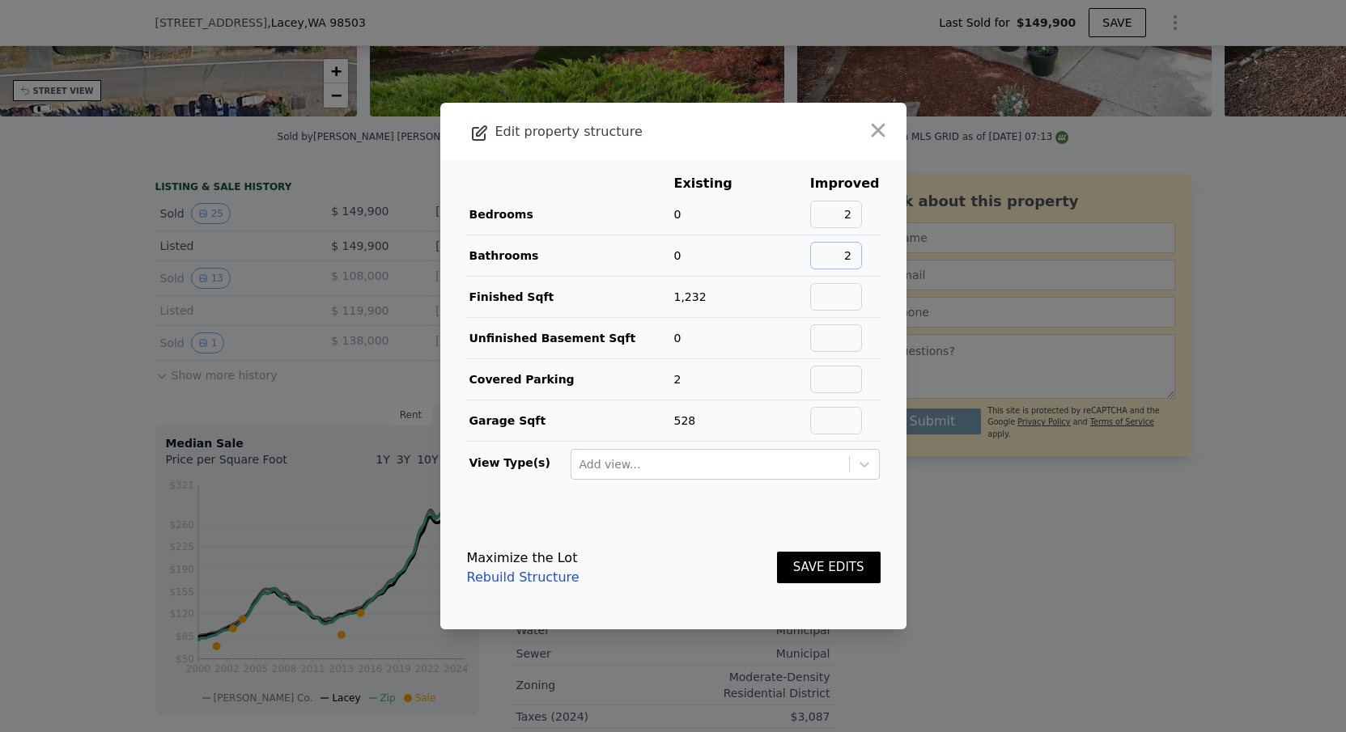
type input "2"
click at [854, 299] on input "text" at bounding box center [836, 297] width 52 height 28
type input "1232"
click at [833, 377] on input "text" at bounding box center [836, 380] width 52 height 28
type input "2"
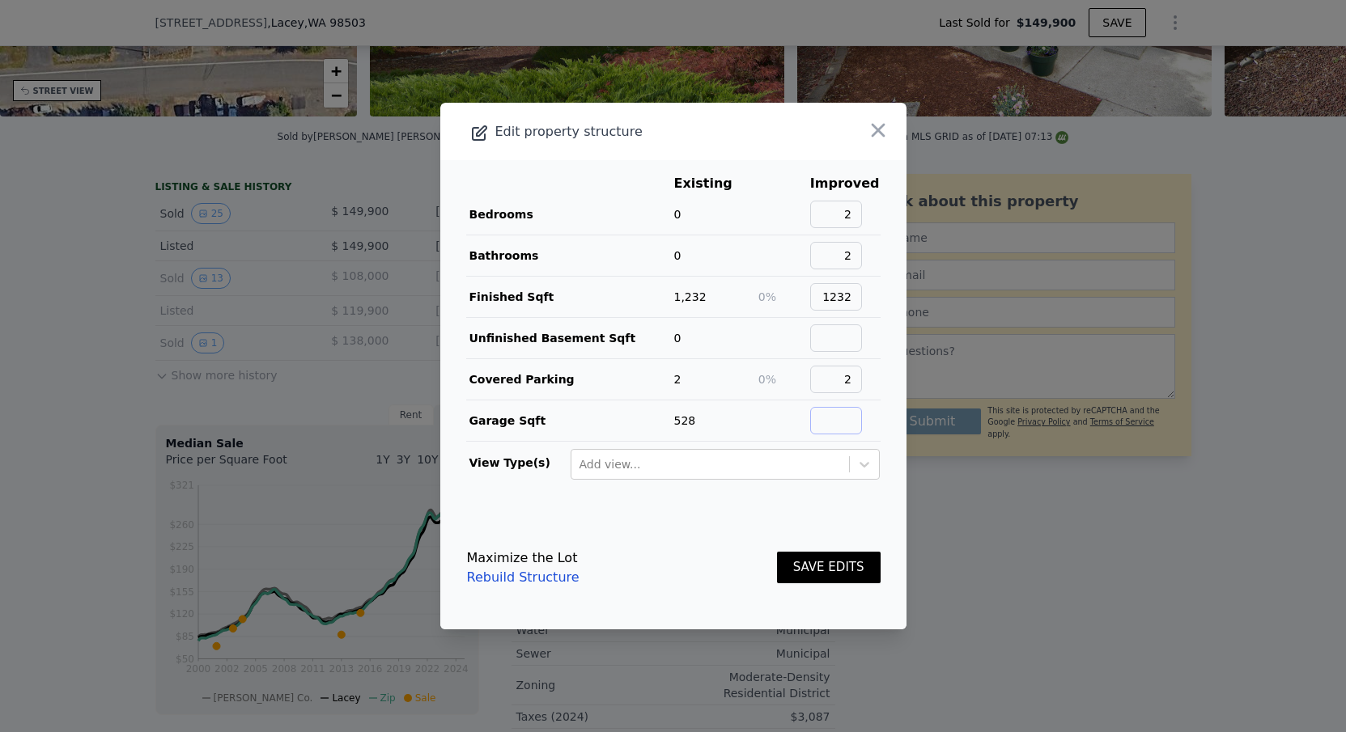
click at [842, 426] on input "text" at bounding box center [836, 421] width 52 height 28
type input "528"
click at [849, 570] on button "SAVE EDITS" at bounding box center [829, 568] width 104 height 32
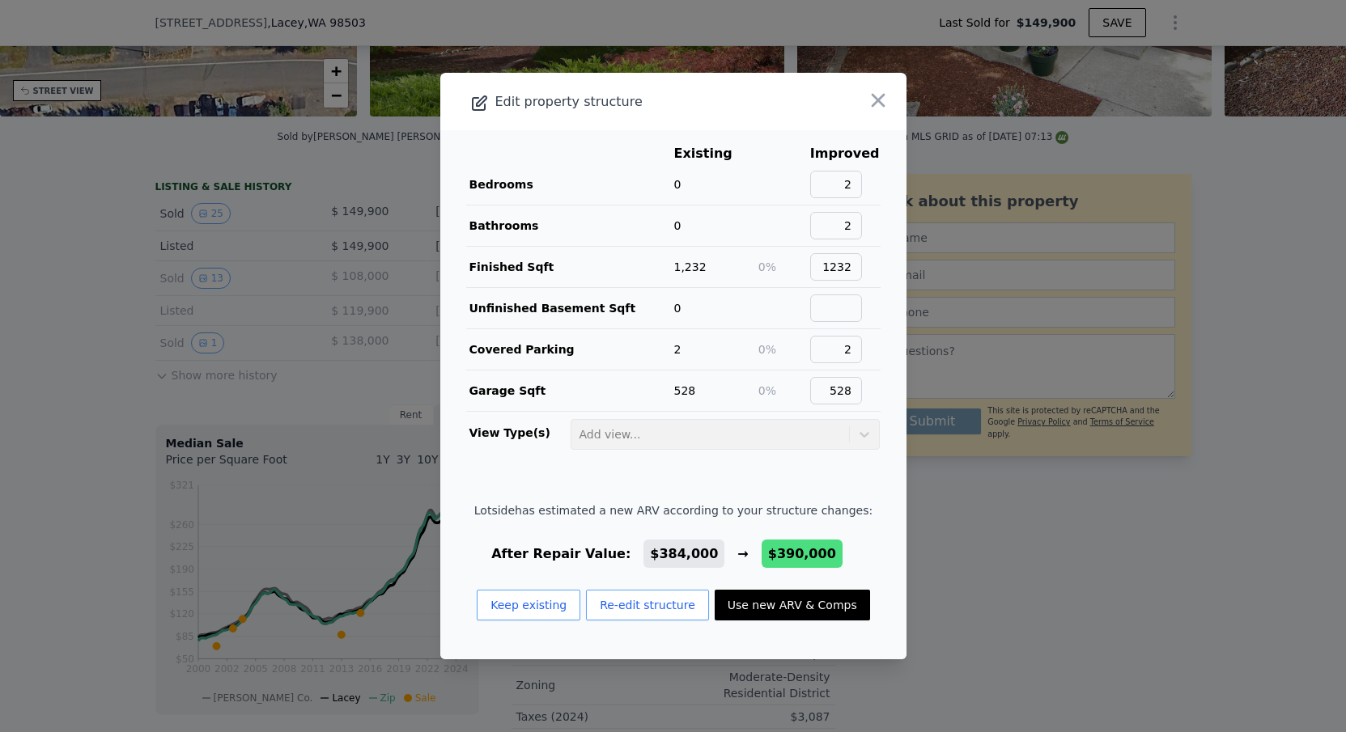
click at [782, 604] on button "Use new ARV & Comps" at bounding box center [791, 605] width 155 height 31
type input "$ 390,000"
type input "$ 202,651"
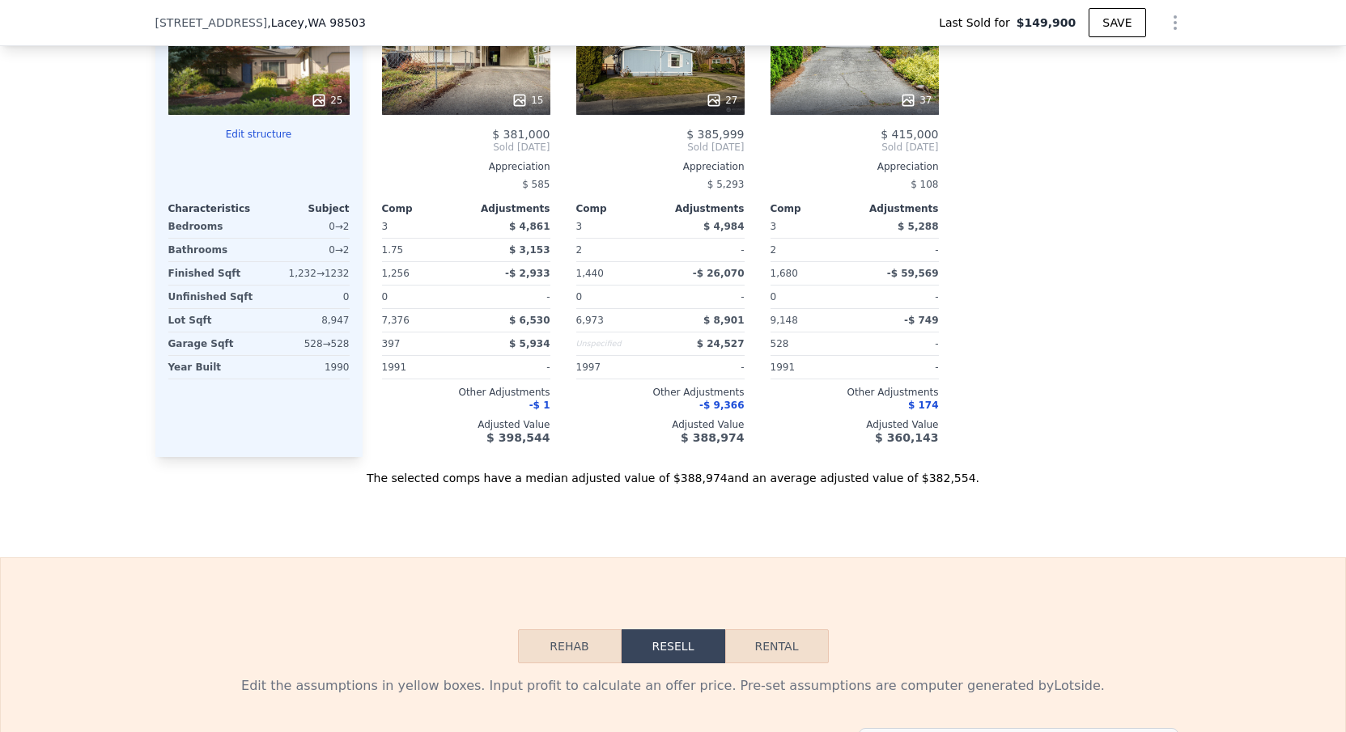
scroll to position [2249, 0]
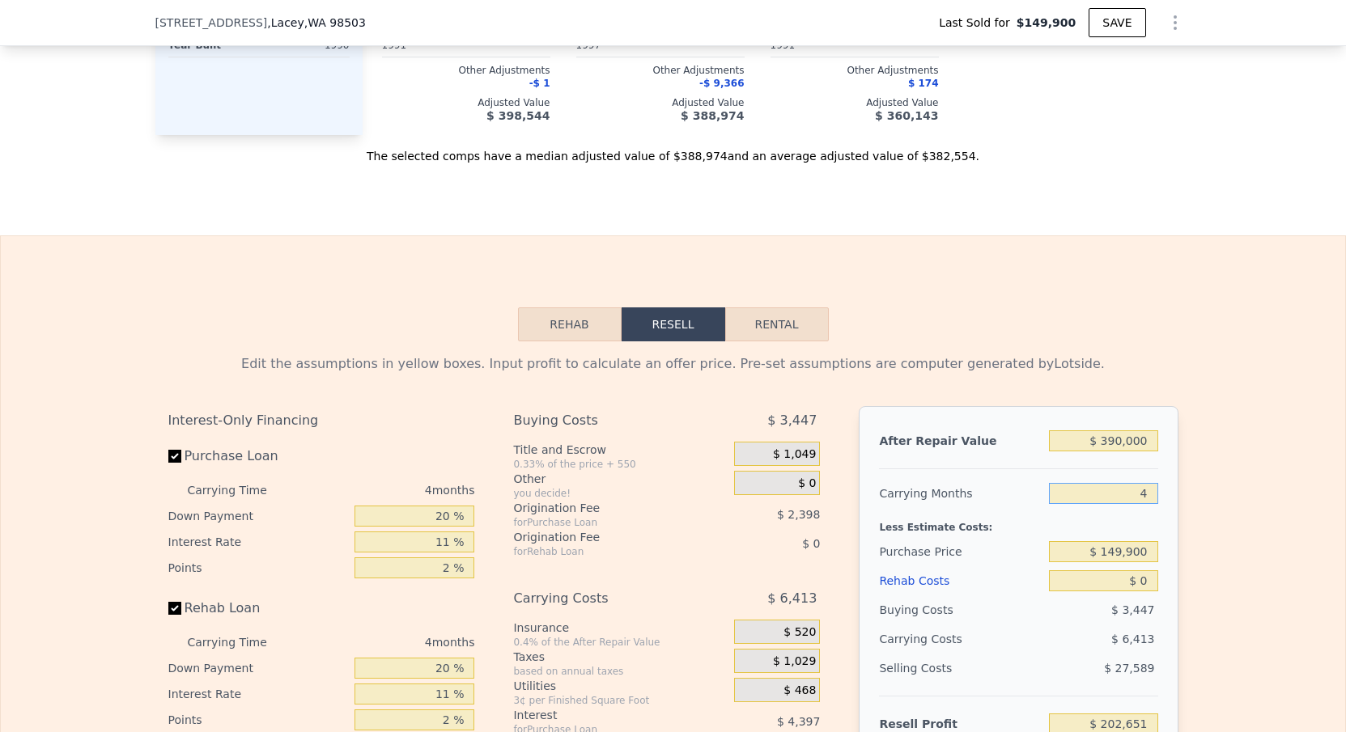
click at [1155, 492] on input "4" at bounding box center [1103, 493] width 108 height 21
type input "3"
type input "$ 204,254"
type input "3"
click at [1129, 557] on input "$ 149,900" at bounding box center [1103, 551] width 108 height 21
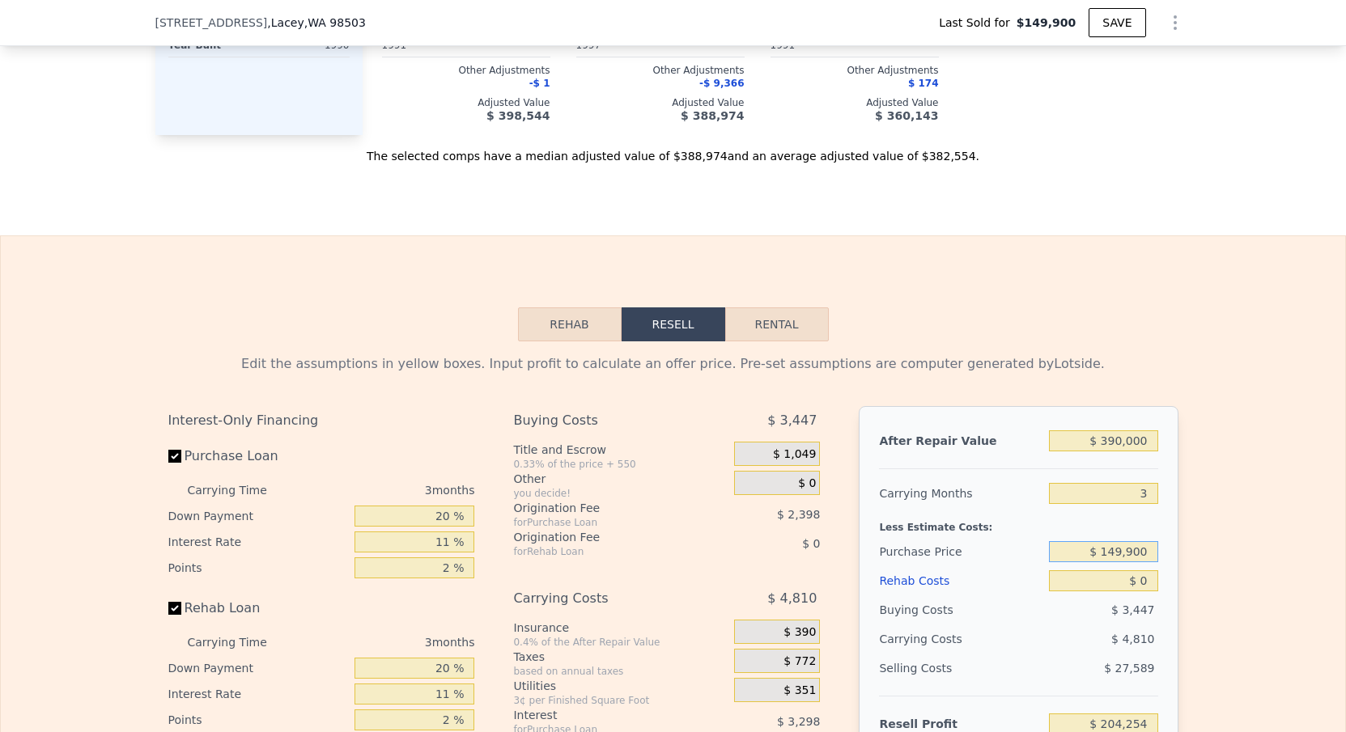
click at [1129, 557] on input "$ 149,900" at bounding box center [1103, 551] width 108 height 21
type input "$ 225,000"
click at [1218, 531] on div "Edit the assumptions in yellow boxes. Input profit to calculate an offer price.…" at bounding box center [673, 642] width 1344 height 602
type input "$ 126,049"
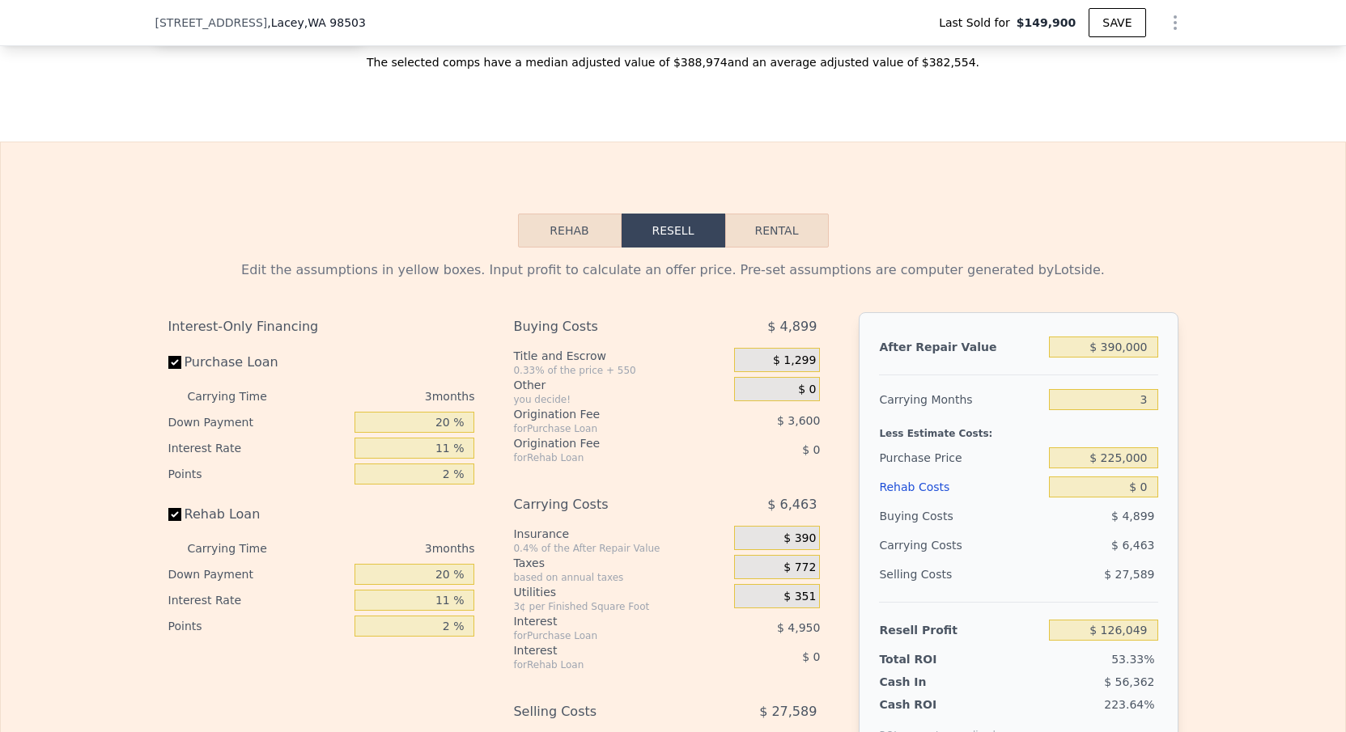
scroll to position [2346, 0]
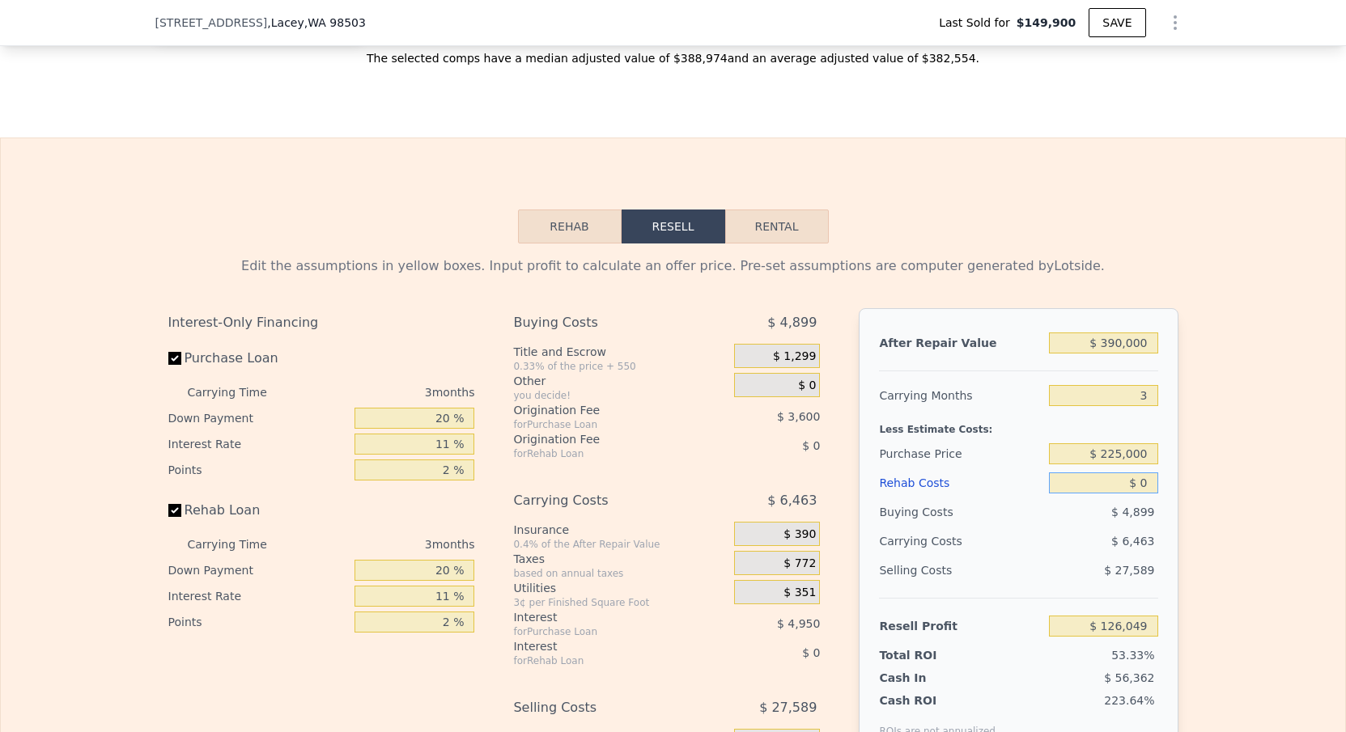
click at [1150, 478] on input "$ 0" at bounding box center [1103, 483] width 108 height 21
type input "$ 4"
type input "$ 126,045"
type input "$ 40"
type input "$ 126,008"
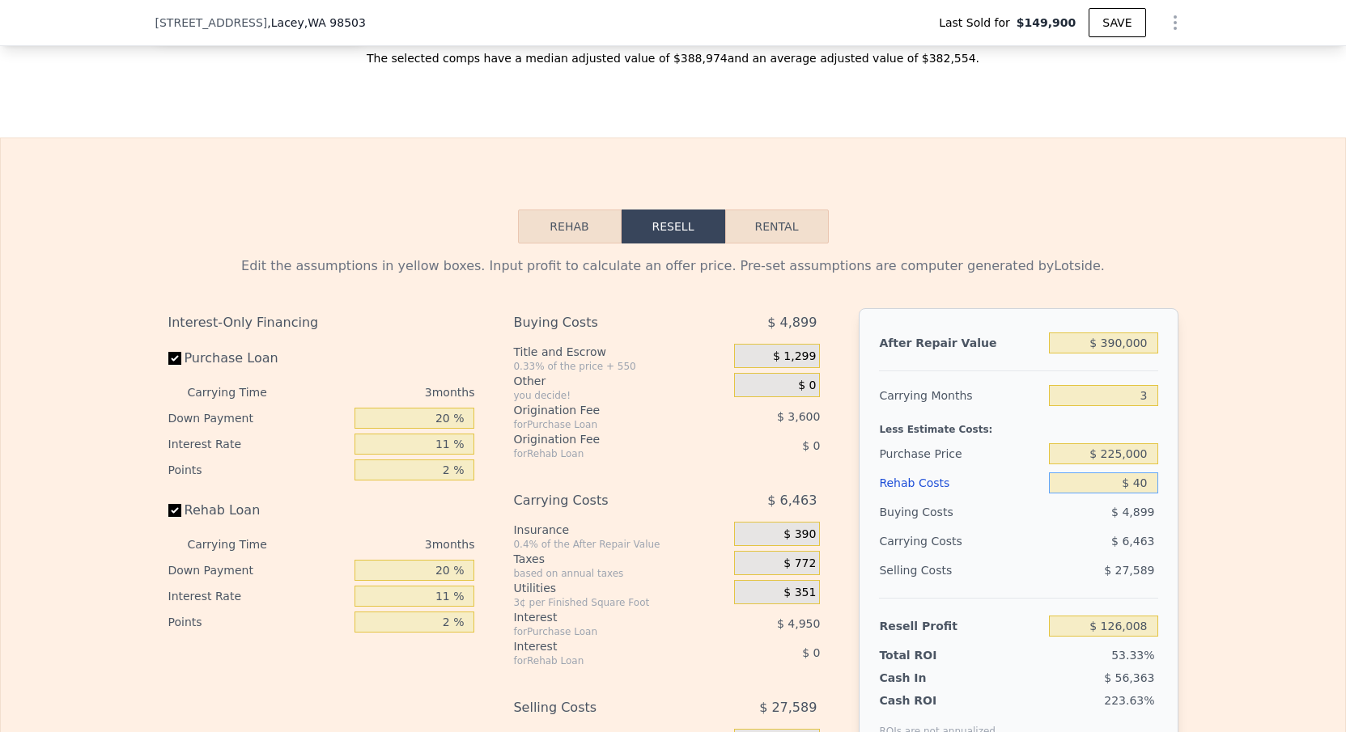
type input "$ 400"
type input "$ 125,634"
type input "$ 4,000"
type input "$ 121,898"
type input "$ 40,000"
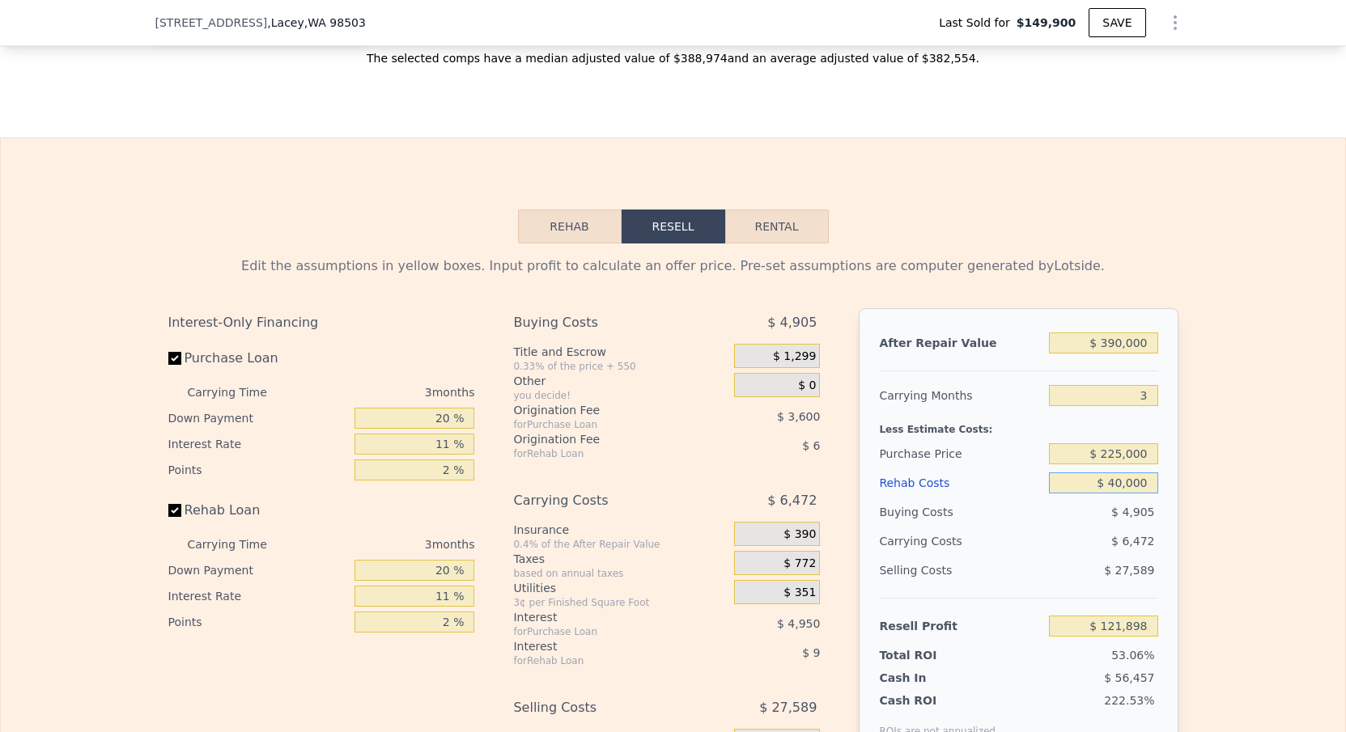
type input "$ 84,530"
click at [1189, 336] on div "Edit the assumptions in yellow boxes. Input profit to calculate an offer price.…" at bounding box center [673, 545] width 1036 height 602
click at [1123, 460] on input "$ 225,000" at bounding box center [1103, 453] width 108 height 21
click at [1110, 460] on input "$ 225,000" at bounding box center [1103, 453] width 108 height 21
click at [1110, 458] on input "$ 225,000" at bounding box center [1103, 453] width 108 height 21
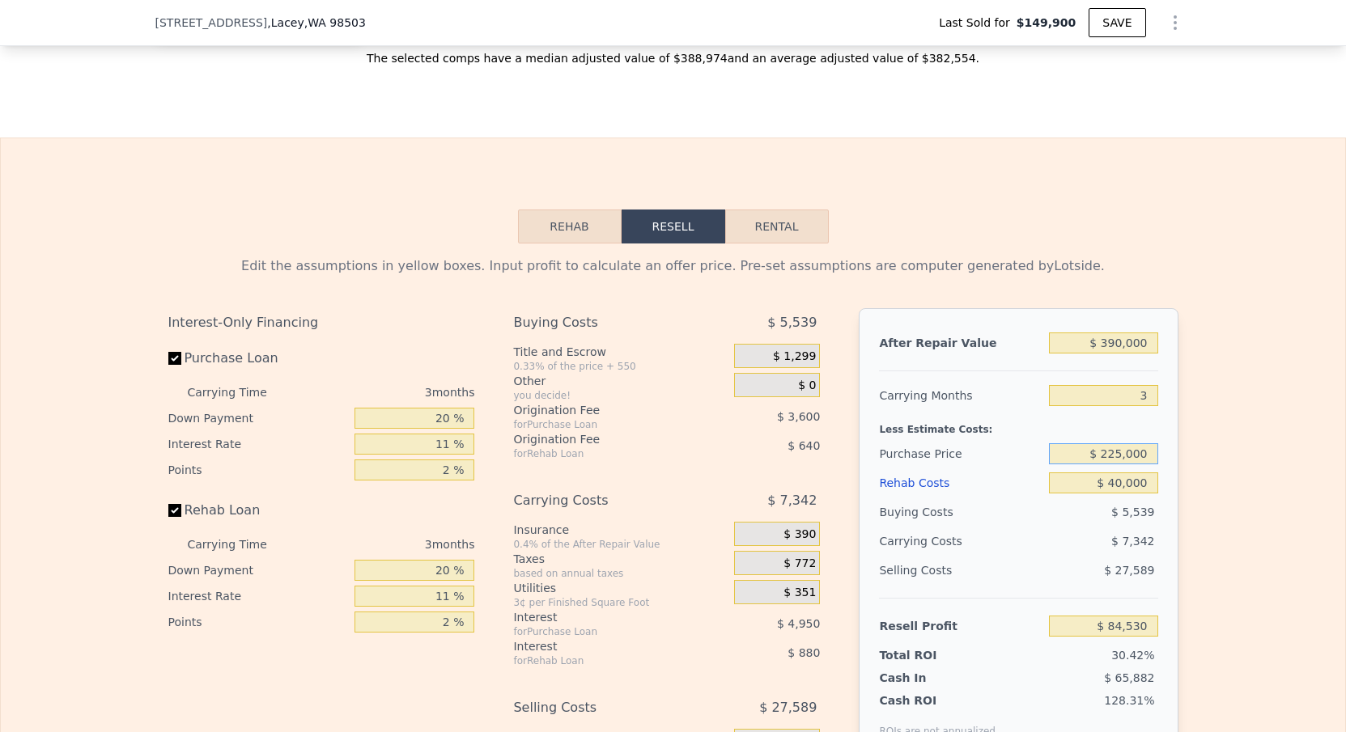
click at [1113, 453] on input "$ 225,000" at bounding box center [1103, 453] width 108 height 21
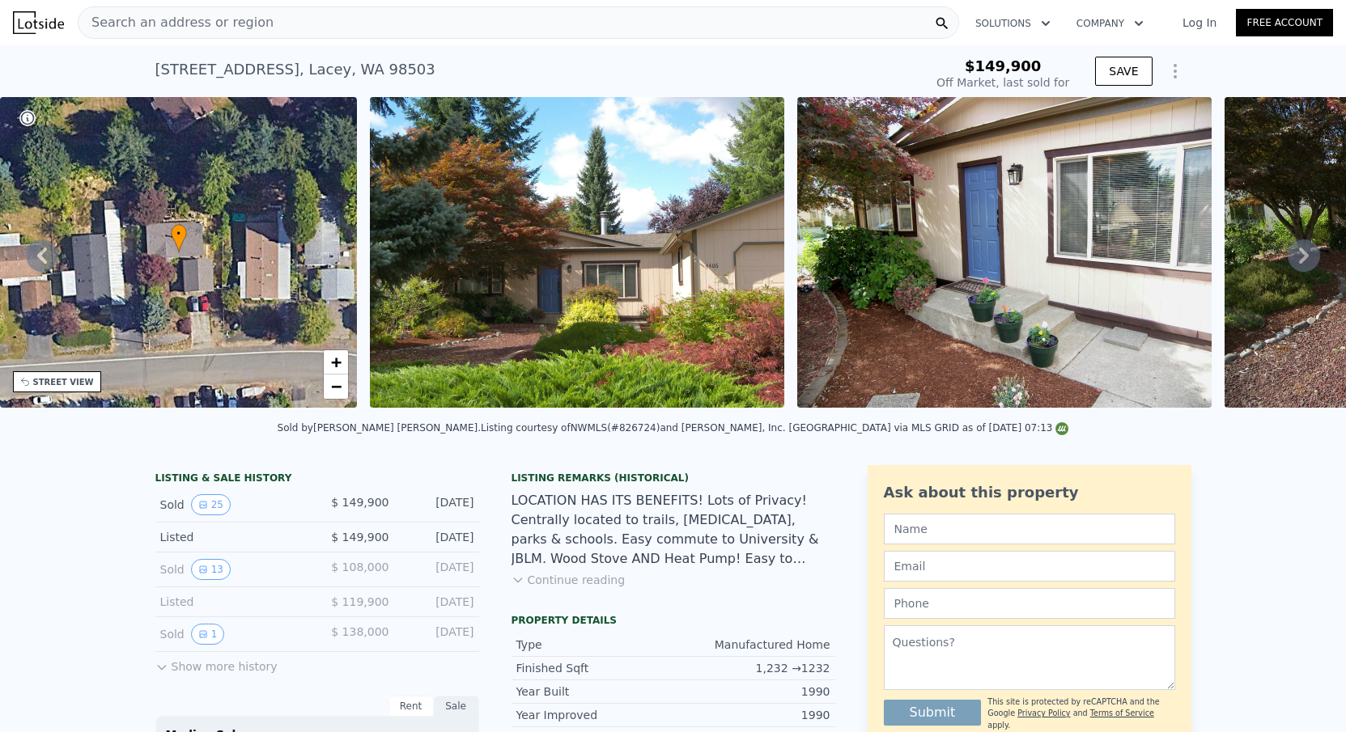
scroll to position [0, 0]
drag, startPoint x: 139, startPoint y: 61, endPoint x: 413, endPoint y: 61, distance: 274.3
click at [413, 61] on div "4406 35th Ave SE , Lacey , WA 98503 Sold Sep 2015 for $149,900 $149,900 Off Mar…" at bounding box center [673, 71] width 1346 height 52
copy div "4406 35th Ave SE , Lacey , WA 98503 Sold Sep 2015 for $149,900"
type input "$ 384,000"
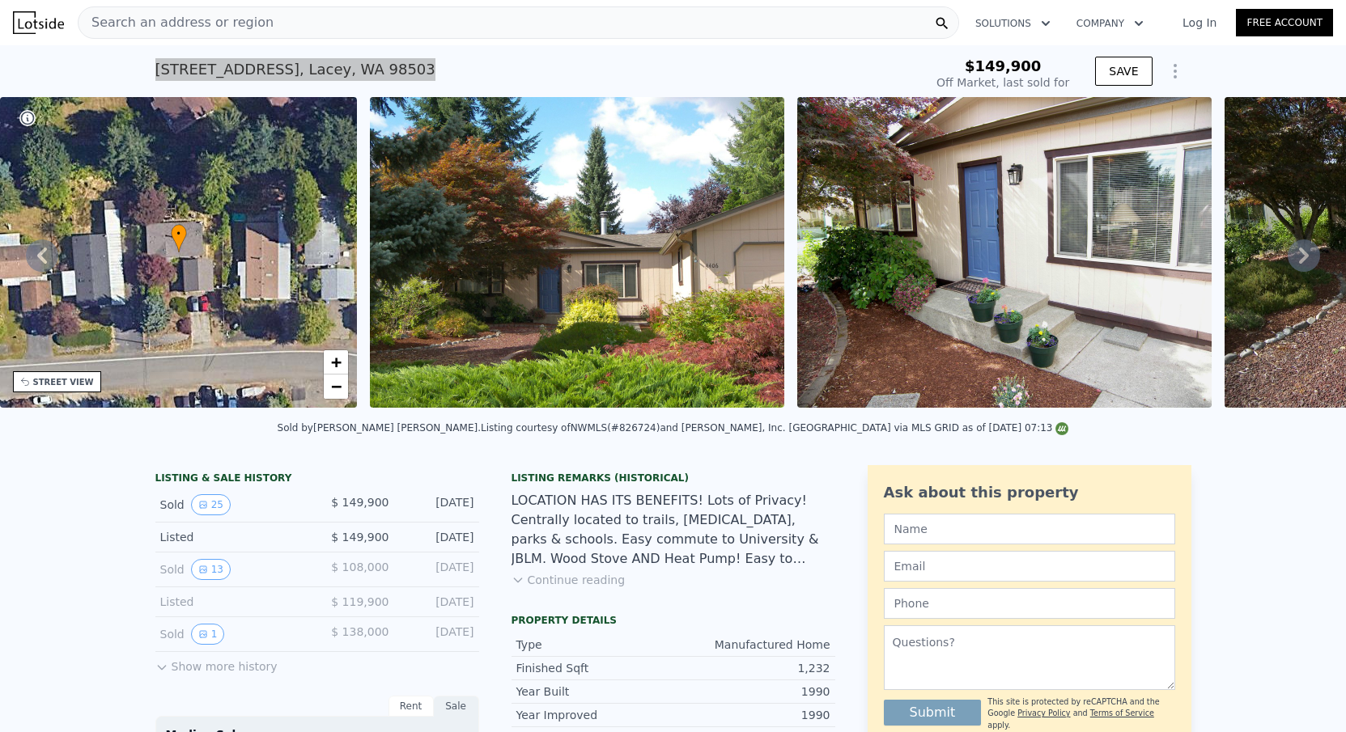
type input "4"
type input "$ 0"
type input "$ 197,075"
click at [190, 32] on span "Search an address or region" at bounding box center [175, 22] width 195 height 19
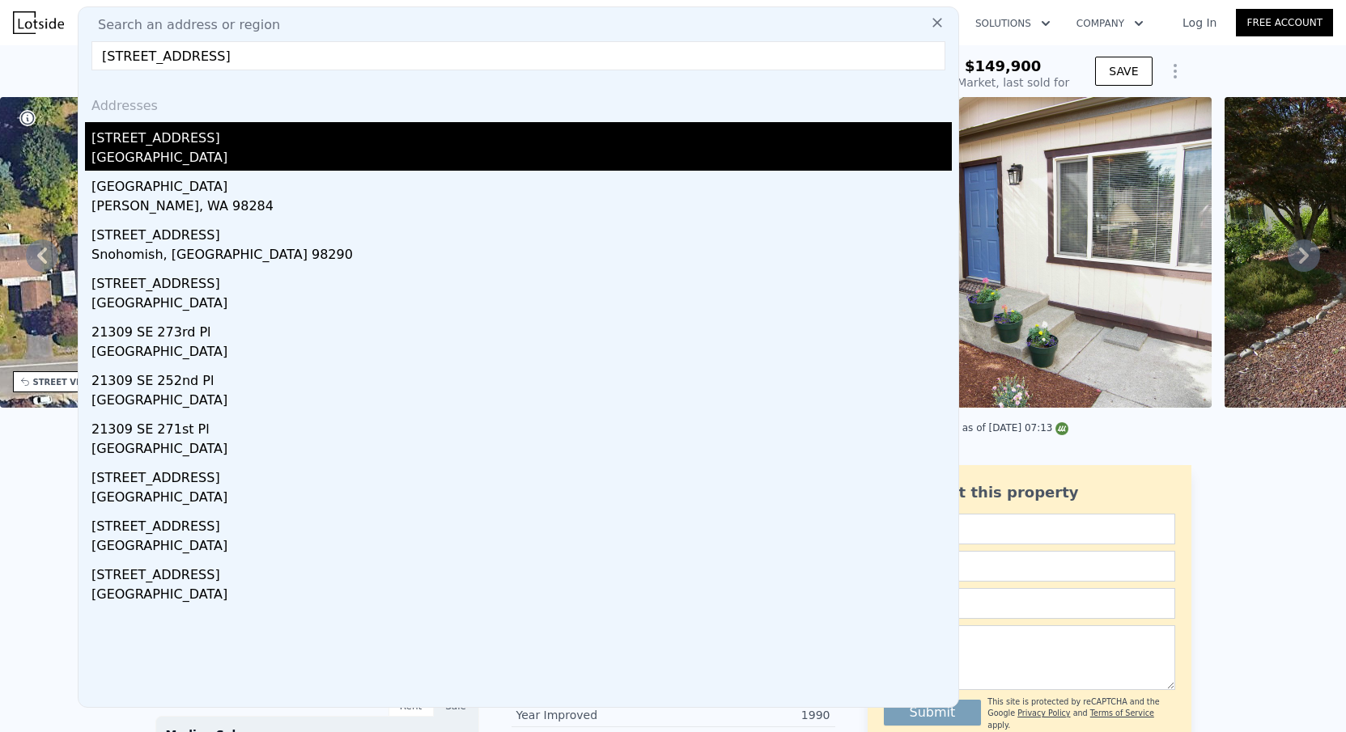
type input "21309 127th Pl Se"
click at [207, 140] on div "[STREET_ADDRESS]" at bounding box center [521, 135] width 860 height 26
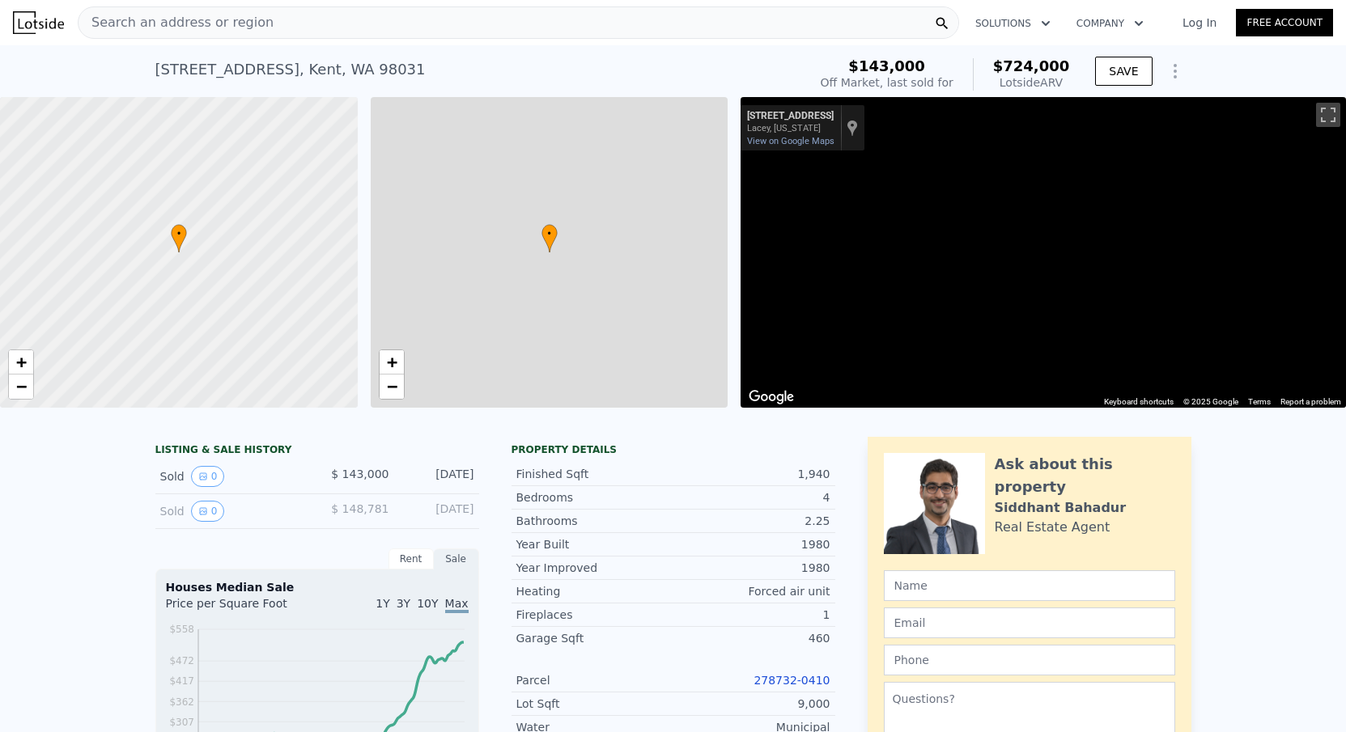
type input "$ 724,000"
type input "5"
type input "4"
type input "2"
type input "2.5"
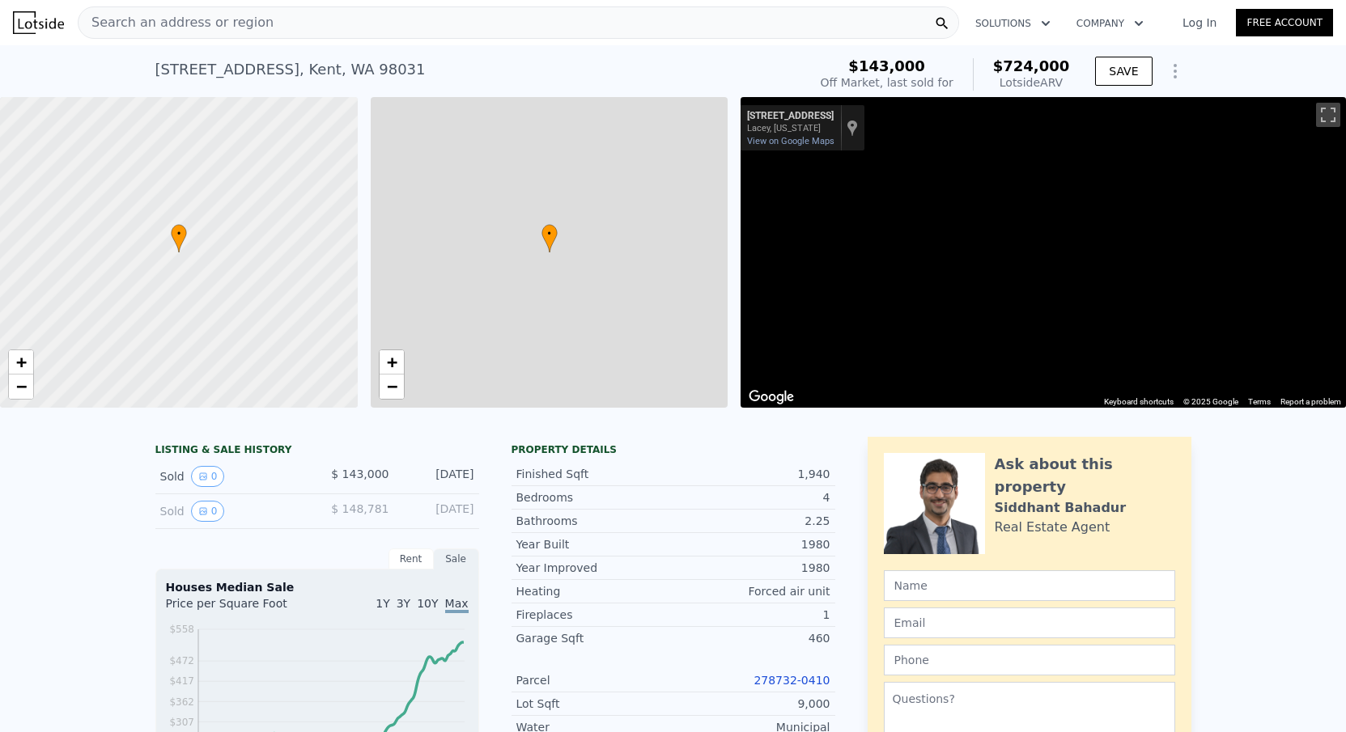
type input "1430"
type input "2170"
type input "6902"
type input "10200"
type input "$ 516,058"
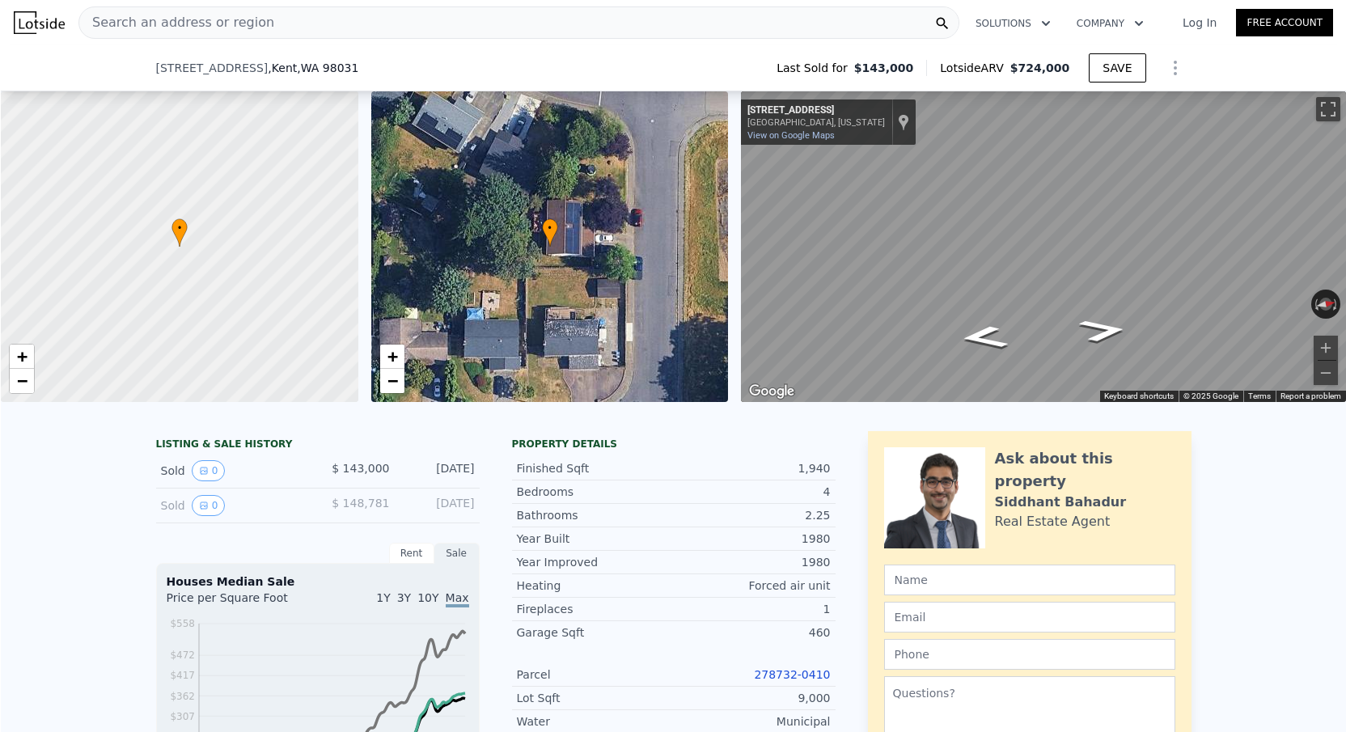
scroll to position [159, 0]
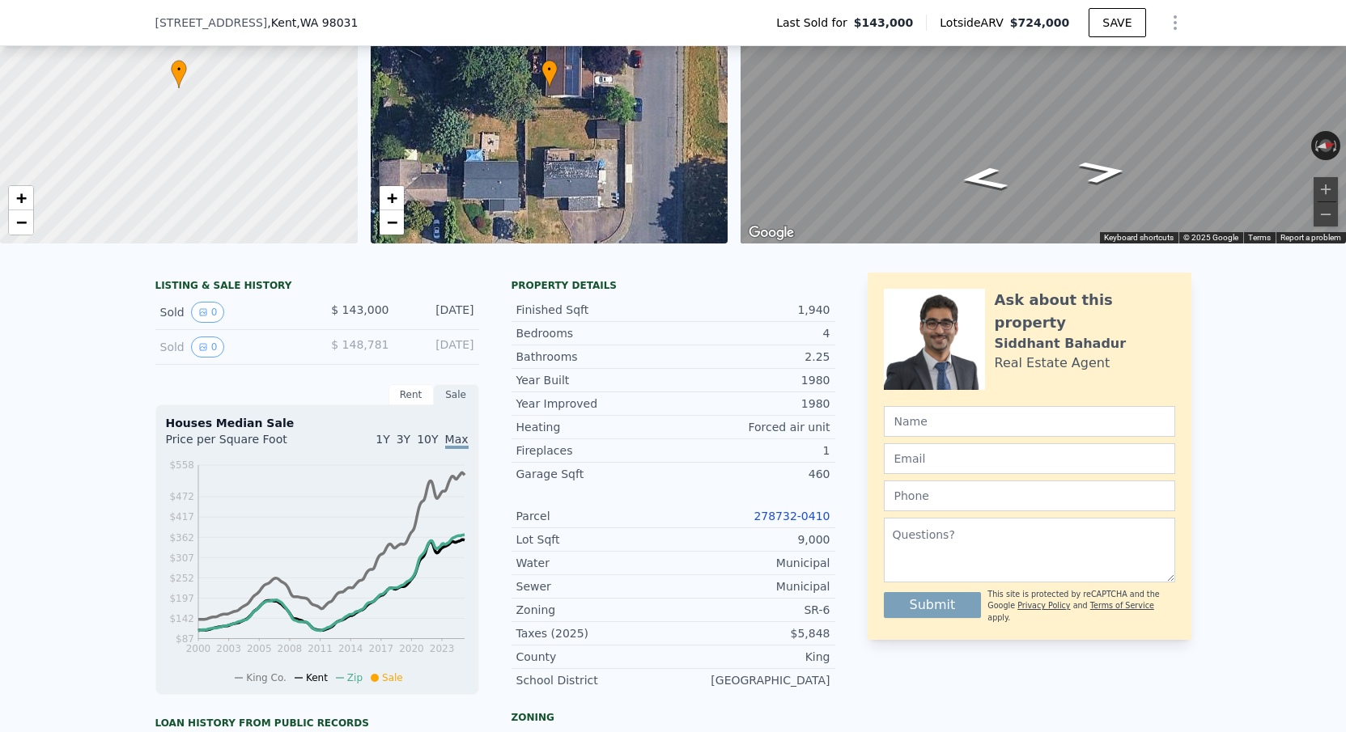
click at [776, 520] on link "278732-0410" at bounding box center [791, 516] width 76 height 13
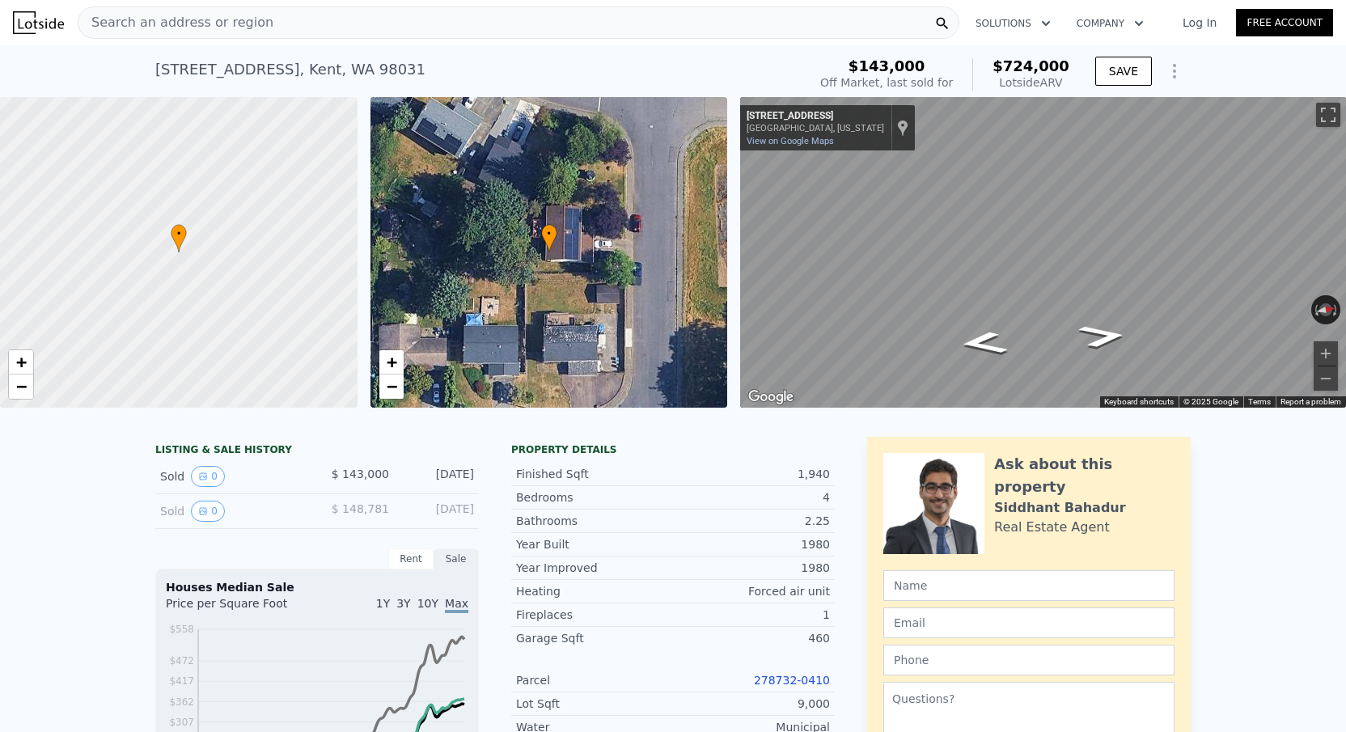
scroll to position [-2, 0]
type input "$ 728,000"
click at [235, 30] on span "Search an address or region" at bounding box center [175, 22] width 195 height 19
type input "$ 519,768"
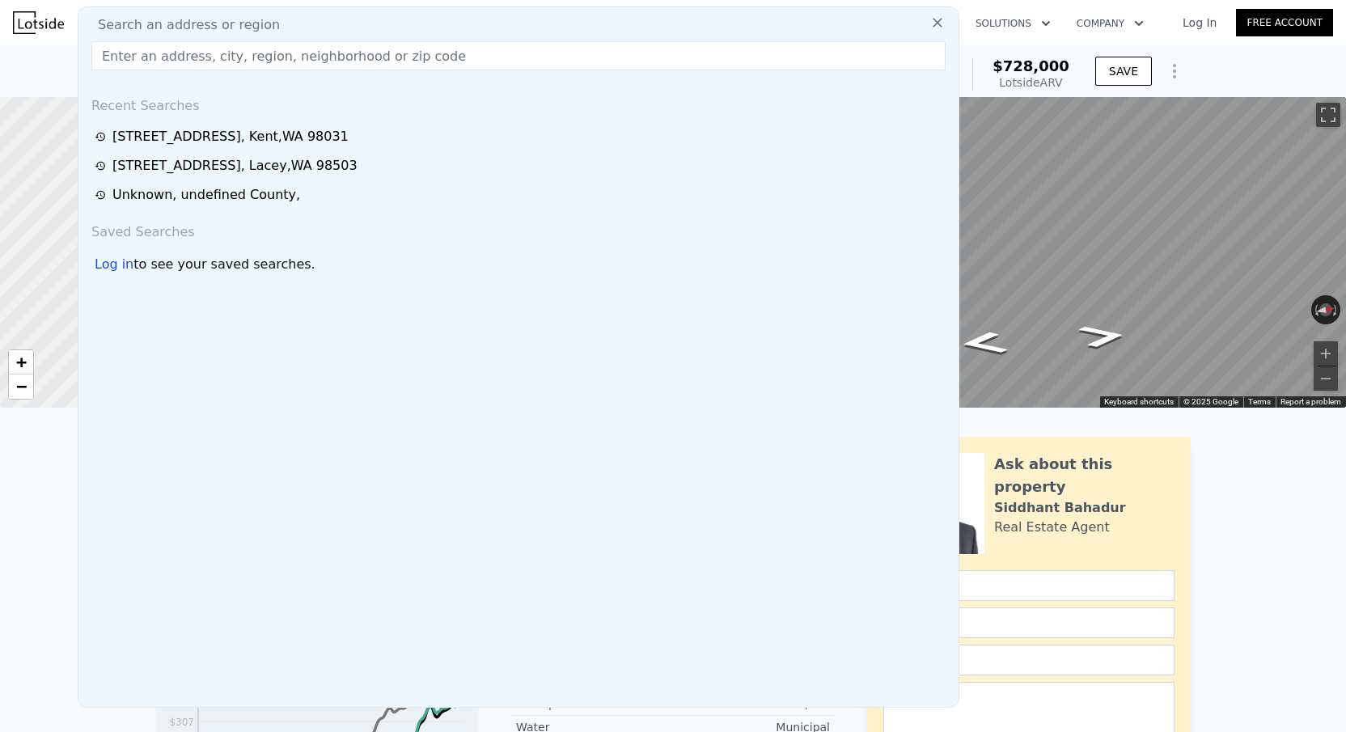
type input "[STREET_ADDRESS]"
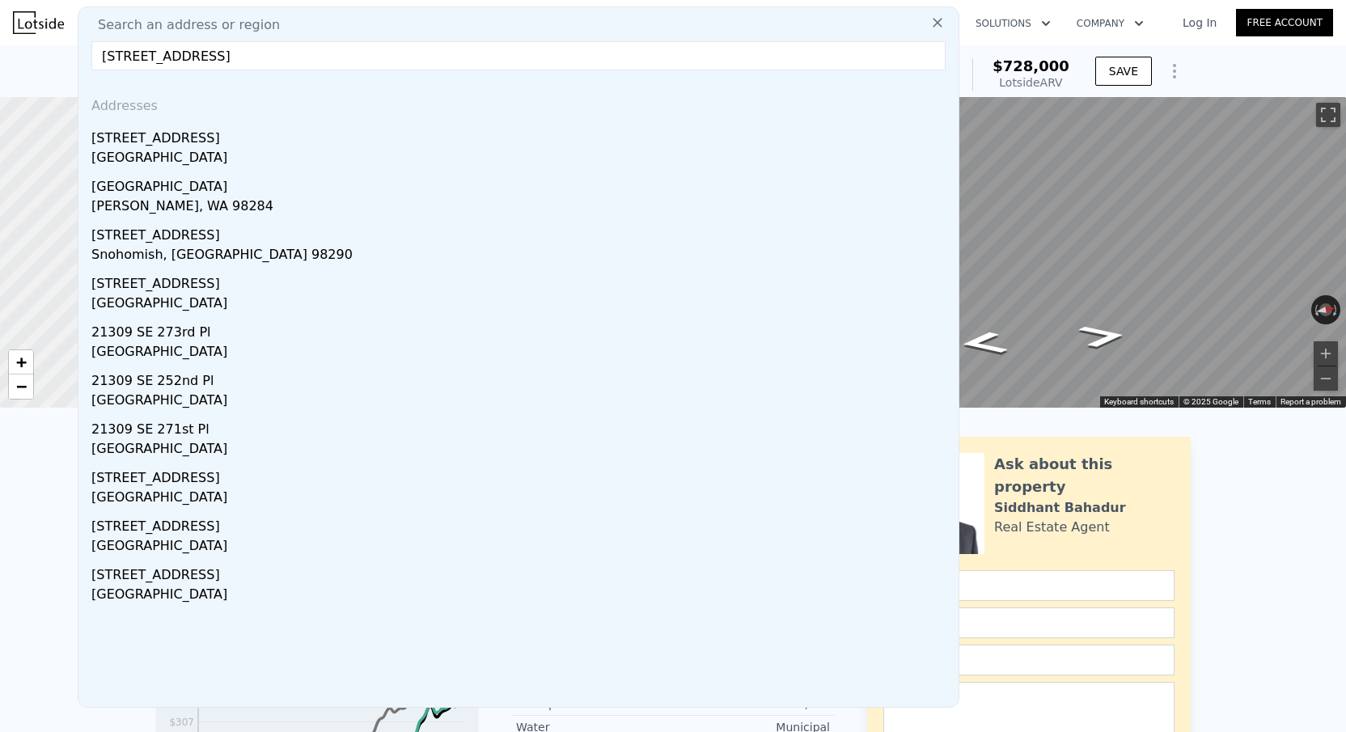
click at [11, 70] on div "21309 127th Pl SE , Kent , WA 98031 Sold Aug 1998 for $143k (~ARV $728k ) $143,…" at bounding box center [673, 71] width 1346 height 52
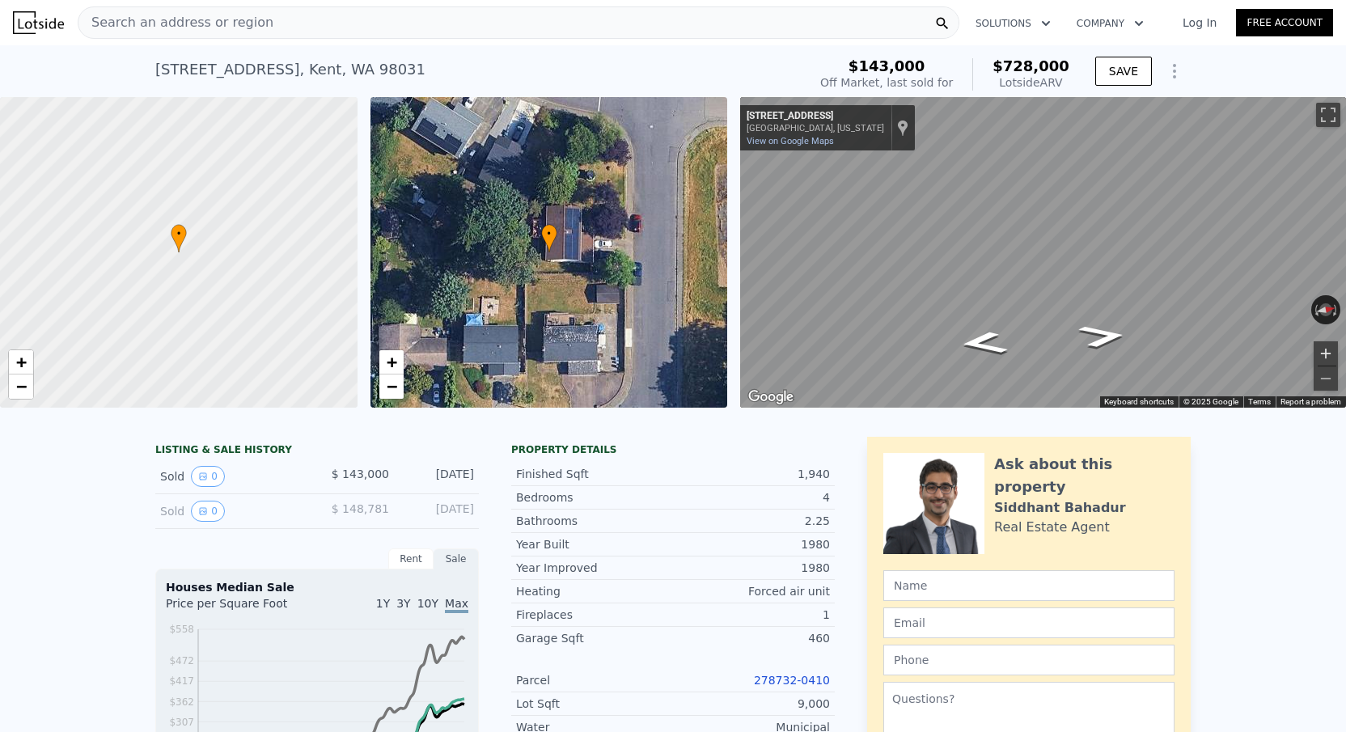
click at [1324, 358] on button "Zoom in" at bounding box center [1326, 353] width 24 height 24
click at [1333, 378] on button "Zoom out" at bounding box center [1326, 379] width 24 height 24
click at [1324, 354] on button "Zoom in" at bounding box center [1326, 353] width 24 height 24
click at [1323, 379] on button "Zoom out" at bounding box center [1326, 379] width 24 height 24
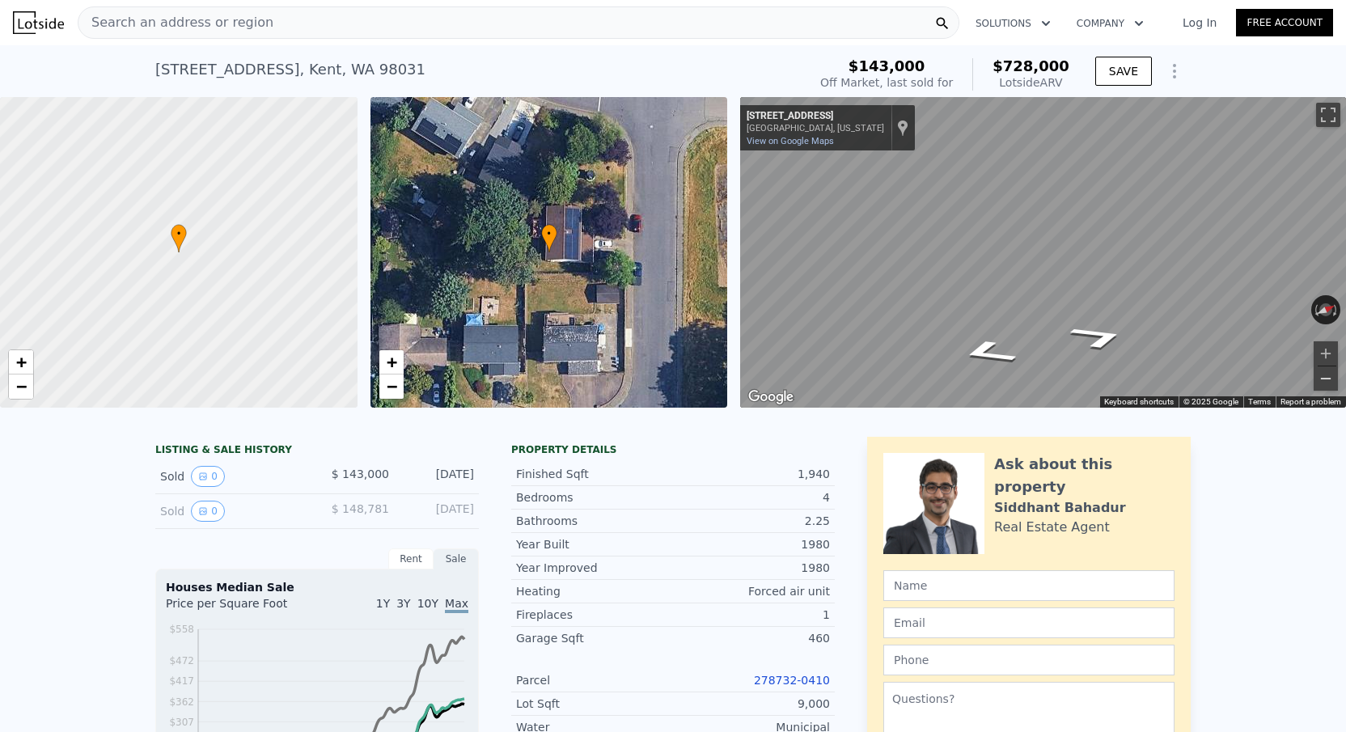
click at [1323, 367] on button "Zoom out" at bounding box center [1326, 379] width 24 height 24
click at [1323, 360] on button "Zoom in" at bounding box center [1326, 353] width 24 height 24
click at [1321, 381] on button "Zoom out" at bounding box center [1326, 379] width 24 height 24
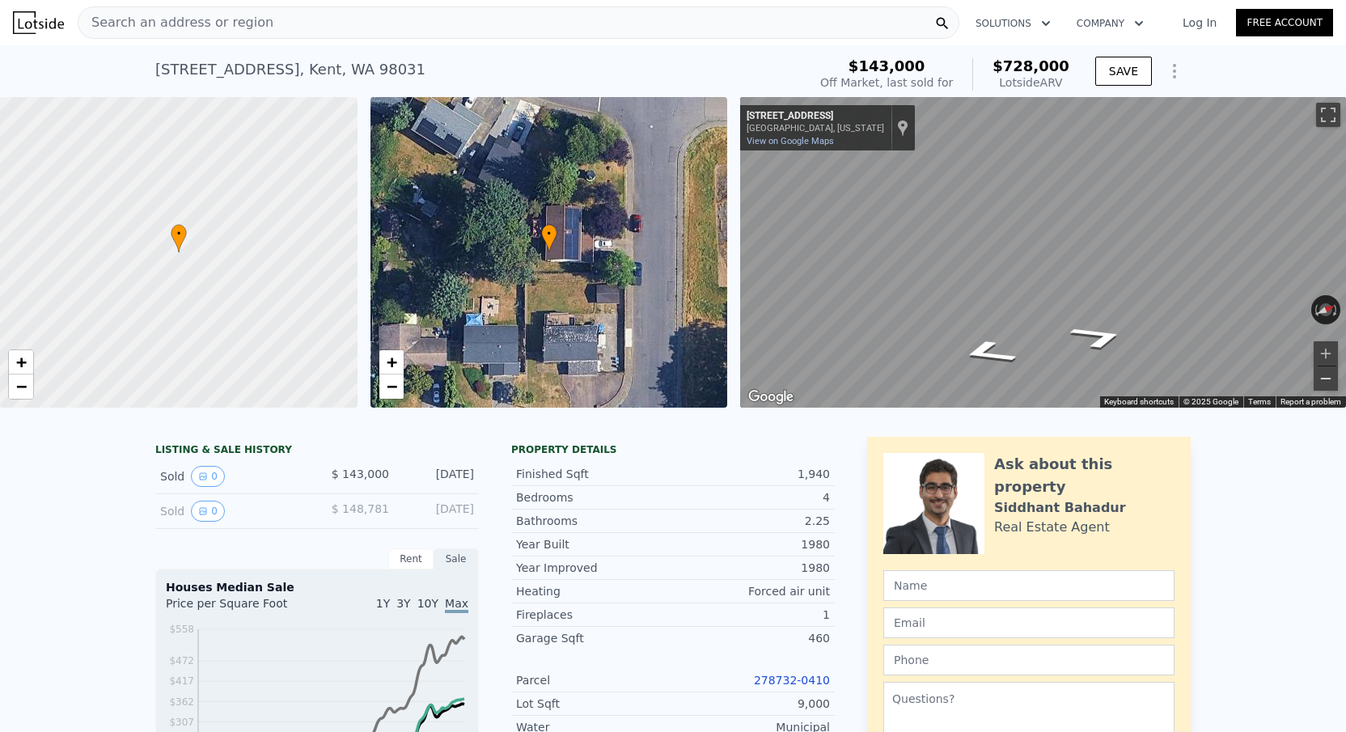
click at [1321, 381] on button "Zoom out" at bounding box center [1326, 379] width 24 height 24
click at [1321, 355] on button "Zoom in" at bounding box center [1326, 353] width 24 height 24
click at [1321, 376] on button "Zoom out" at bounding box center [1326, 379] width 24 height 24
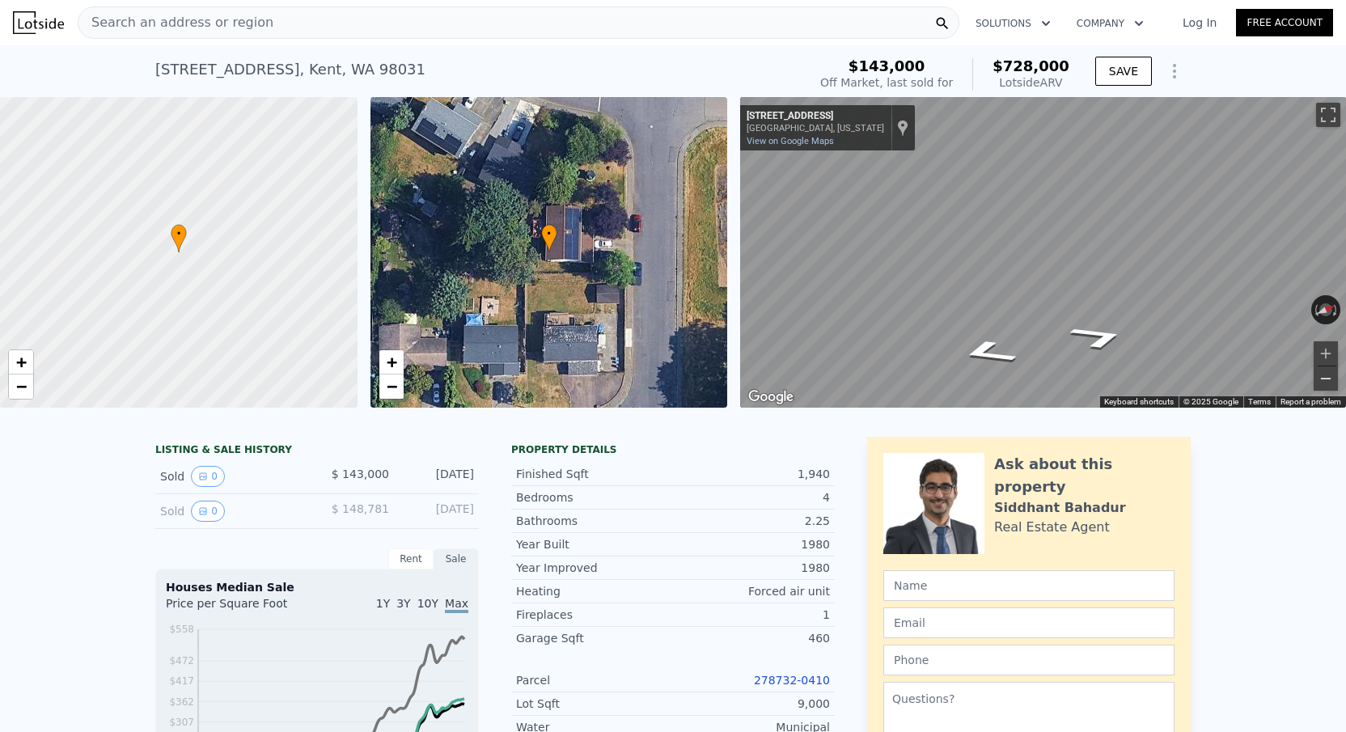
click at [1321, 376] on button "Zoom out" at bounding box center [1326, 379] width 24 height 24
click at [1326, 343] on button "Zoom in" at bounding box center [1326, 353] width 24 height 24
click at [1319, 372] on button "Zoom out" at bounding box center [1326, 379] width 24 height 24
click at [1319, 363] on button "Zoom in" at bounding box center [1326, 353] width 24 height 24
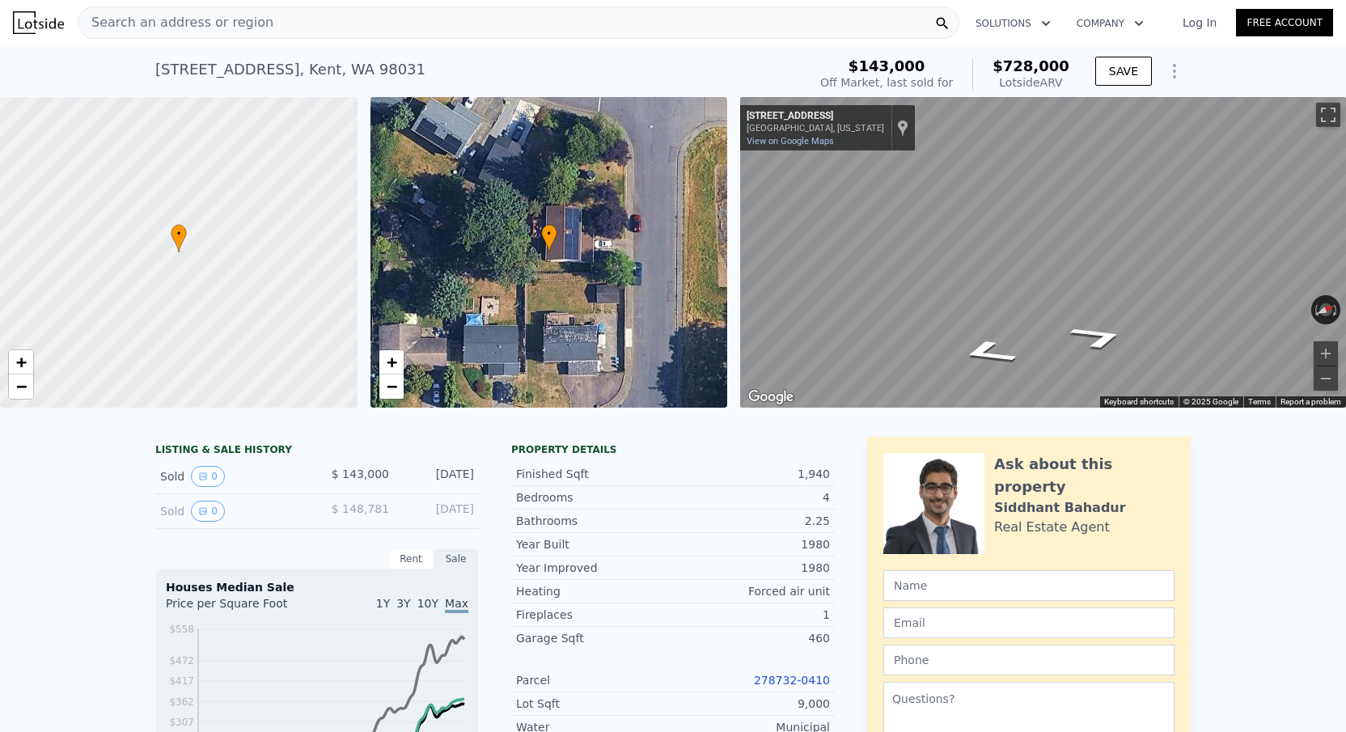
click at [334, 22] on div "Search an address or region" at bounding box center [519, 22] width 882 height 32
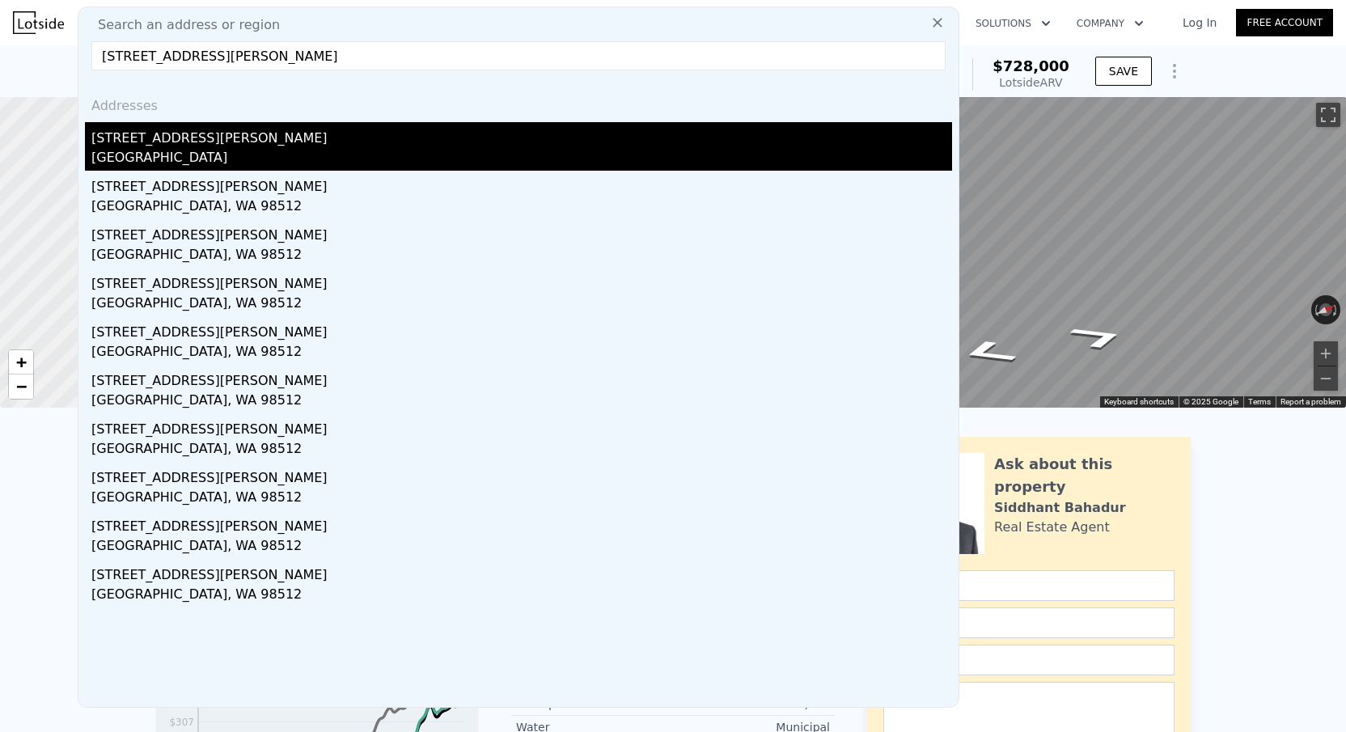
type input "5140 Kinney Rd SW"
click at [194, 158] on div "Thurston County, WA 98512" at bounding box center [521, 159] width 861 height 23
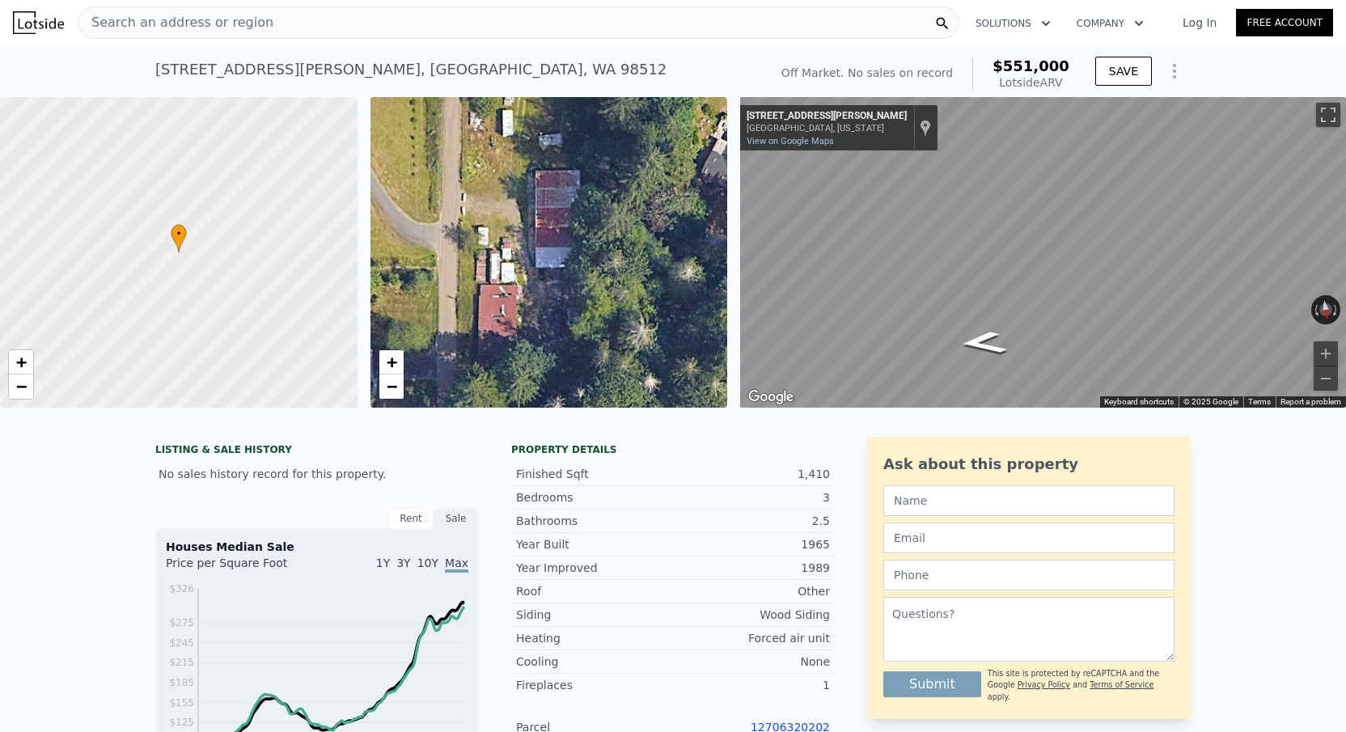
drag, startPoint x: 533, startPoint y: 358, endPoint x: 500, endPoint y: 159, distance: 201.0
click at [500, 159] on div "• + −" at bounding box center [550, 252] width 358 height 311
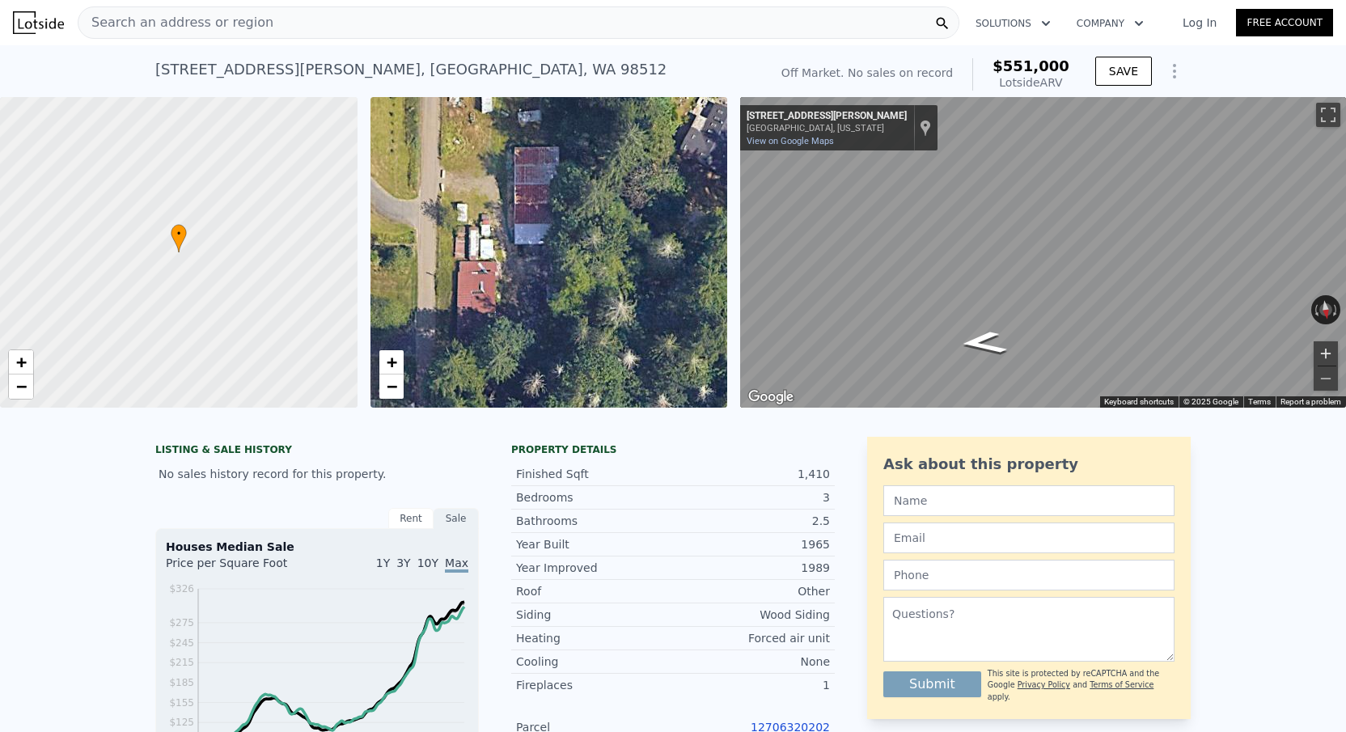
click at [1324, 358] on button "Zoom in" at bounding box center [1326, 353] width 24 height 24
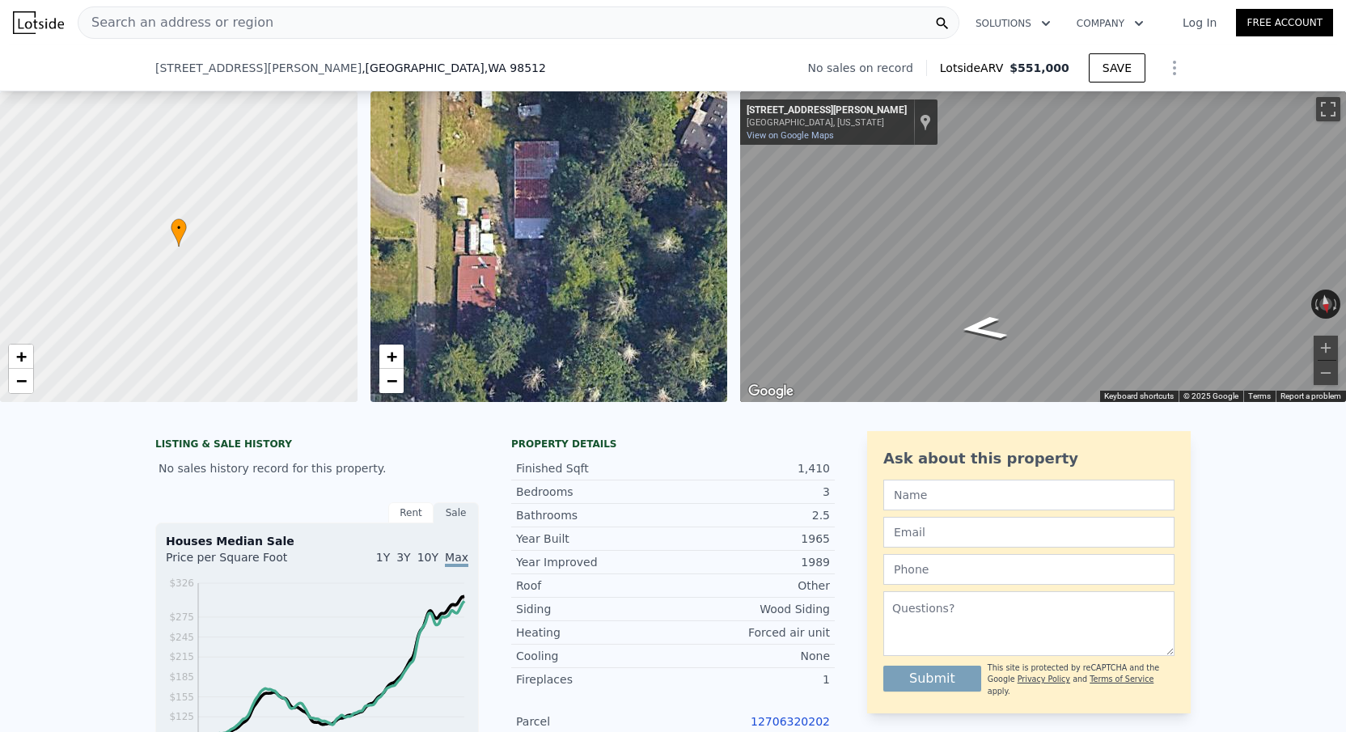
scroll to position [178, 0]
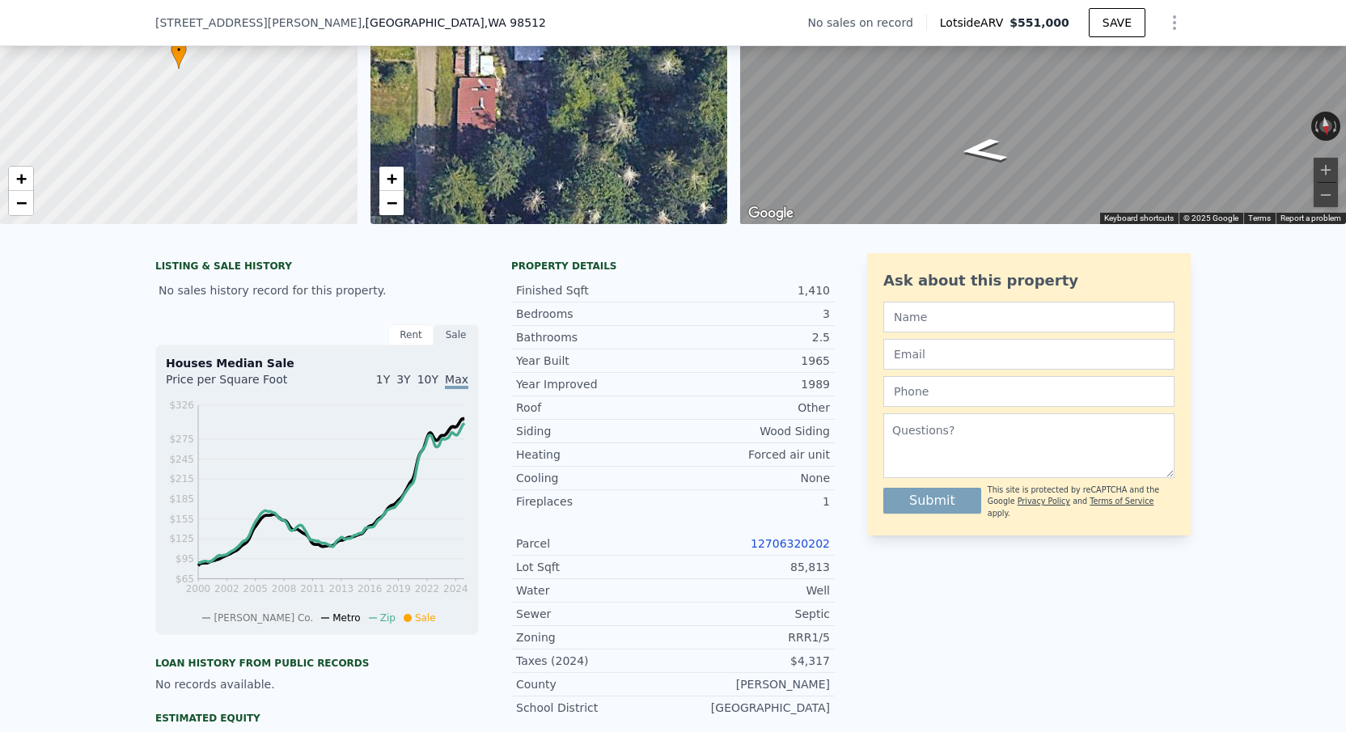
click at [782, 537] on link "12706320202" at bounding box center [790, 543] width 79 height 13
